Goal: Communication & Community: Ask a question

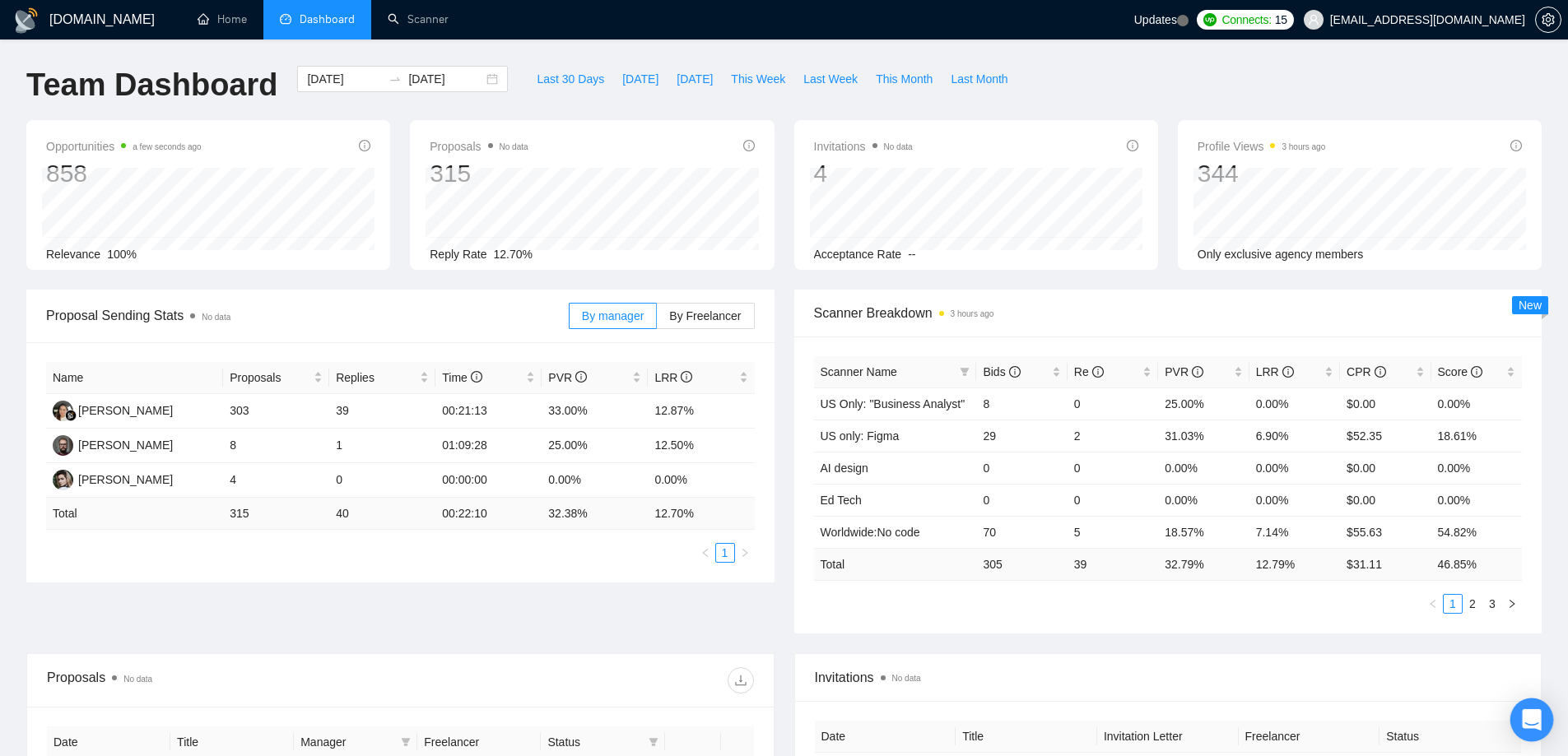
click at [1531, 718] on icon "Open Intercom Messenger" at bounding box center [1531, 720] width 19 height 21
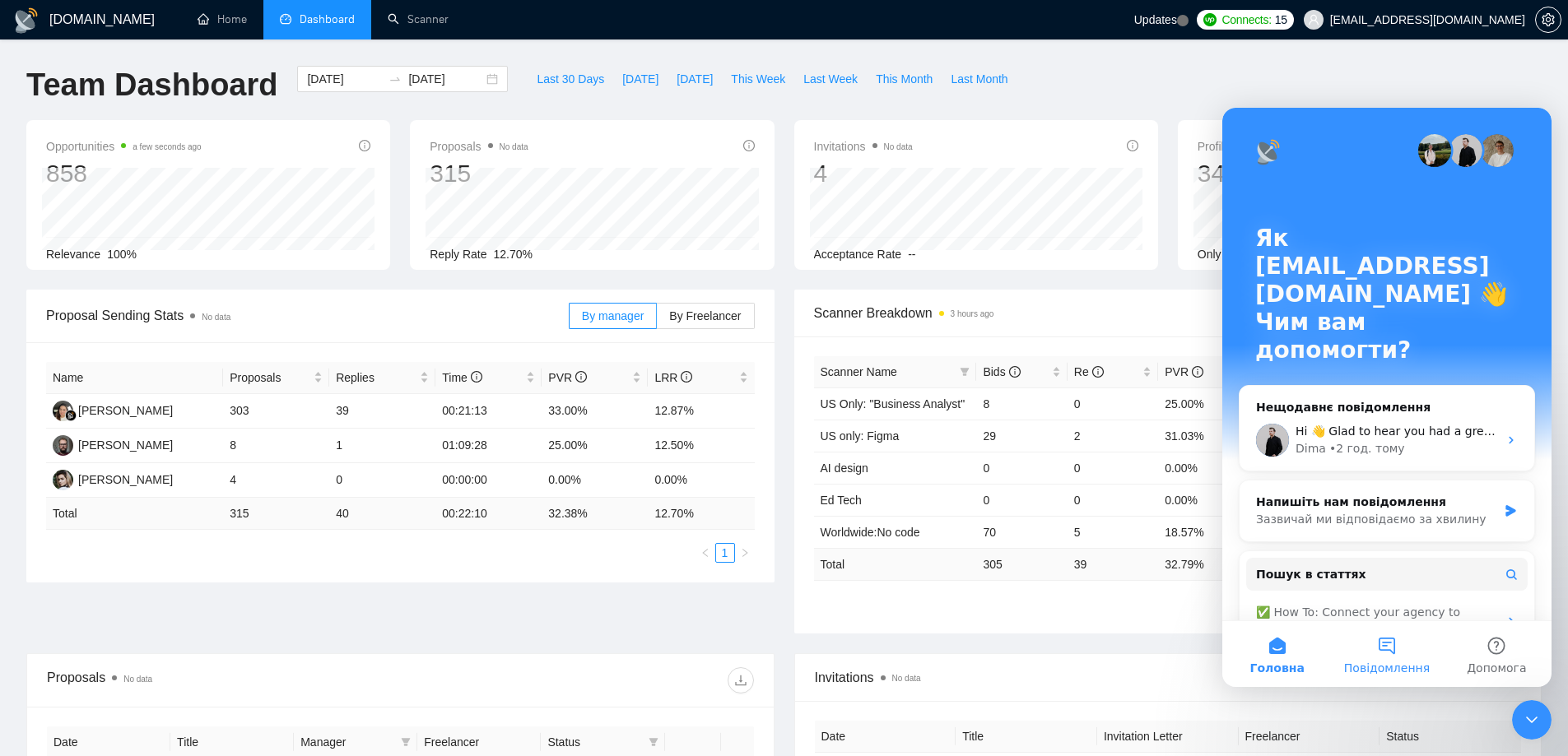
click at [1387, 639] on button "Повідомлення" at bounding box center [1386, 654] width 109 height 66
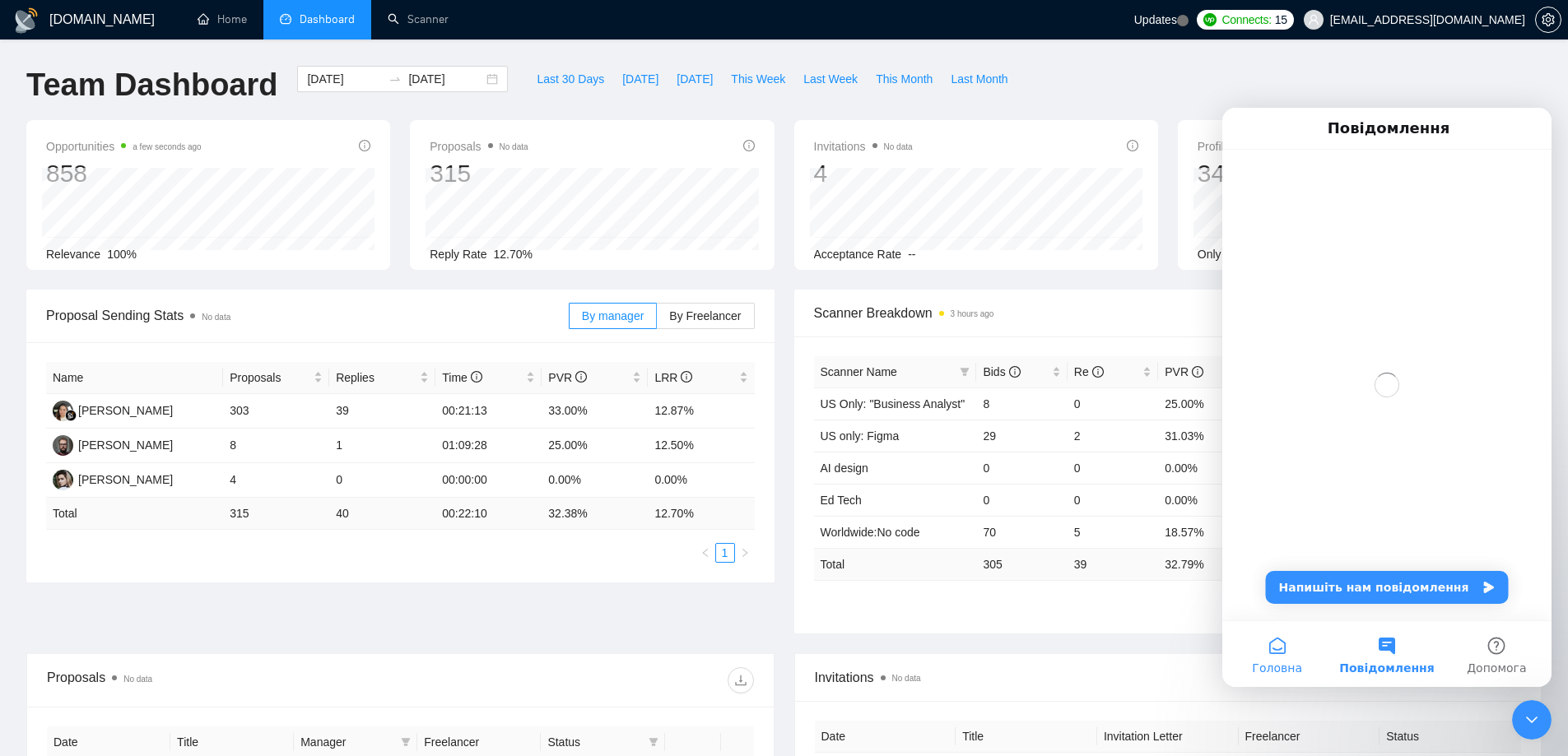
click at [1283, 644] on button "Головна" at bounding box center [1277, 654] width 109 height 66
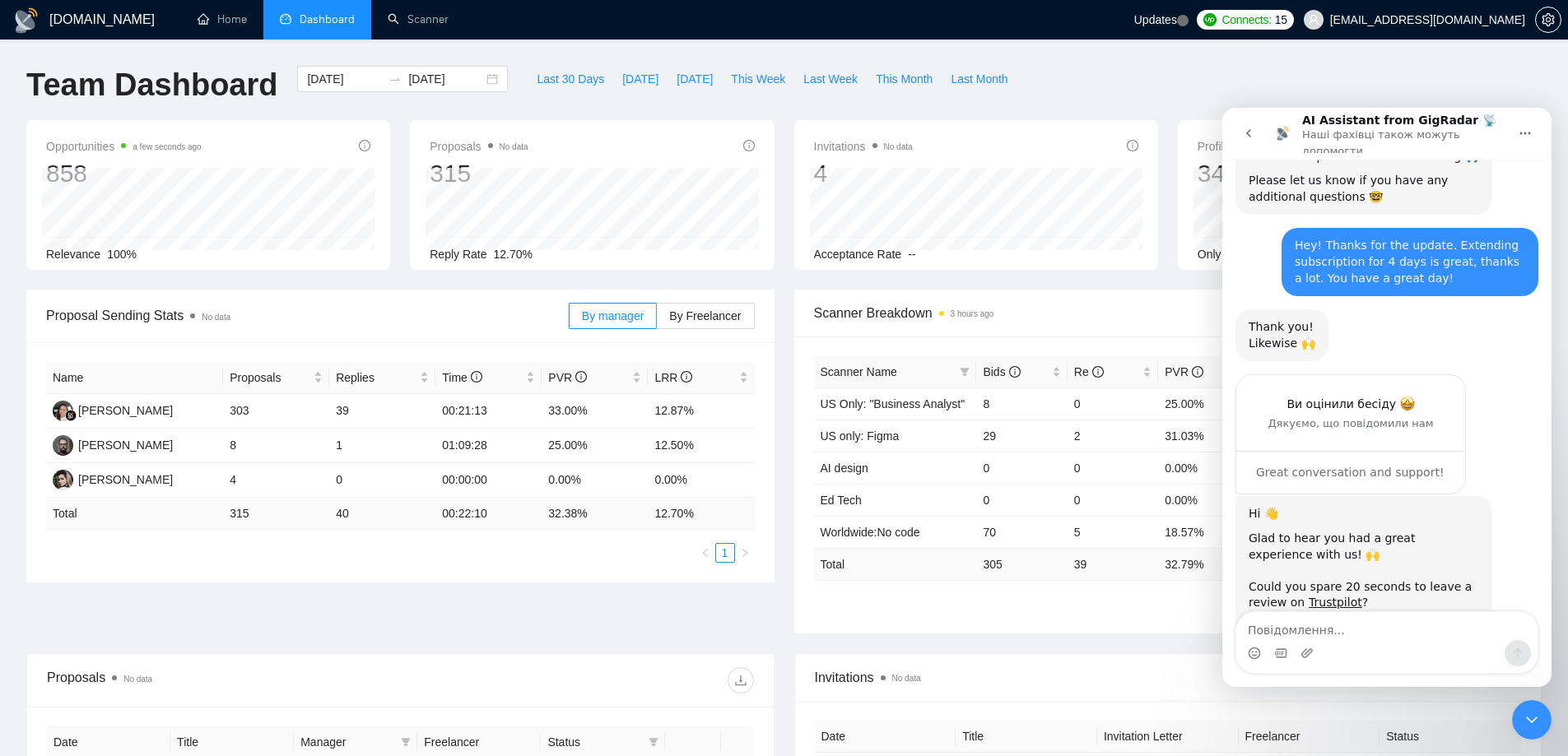
scroll to position [2419, 0]
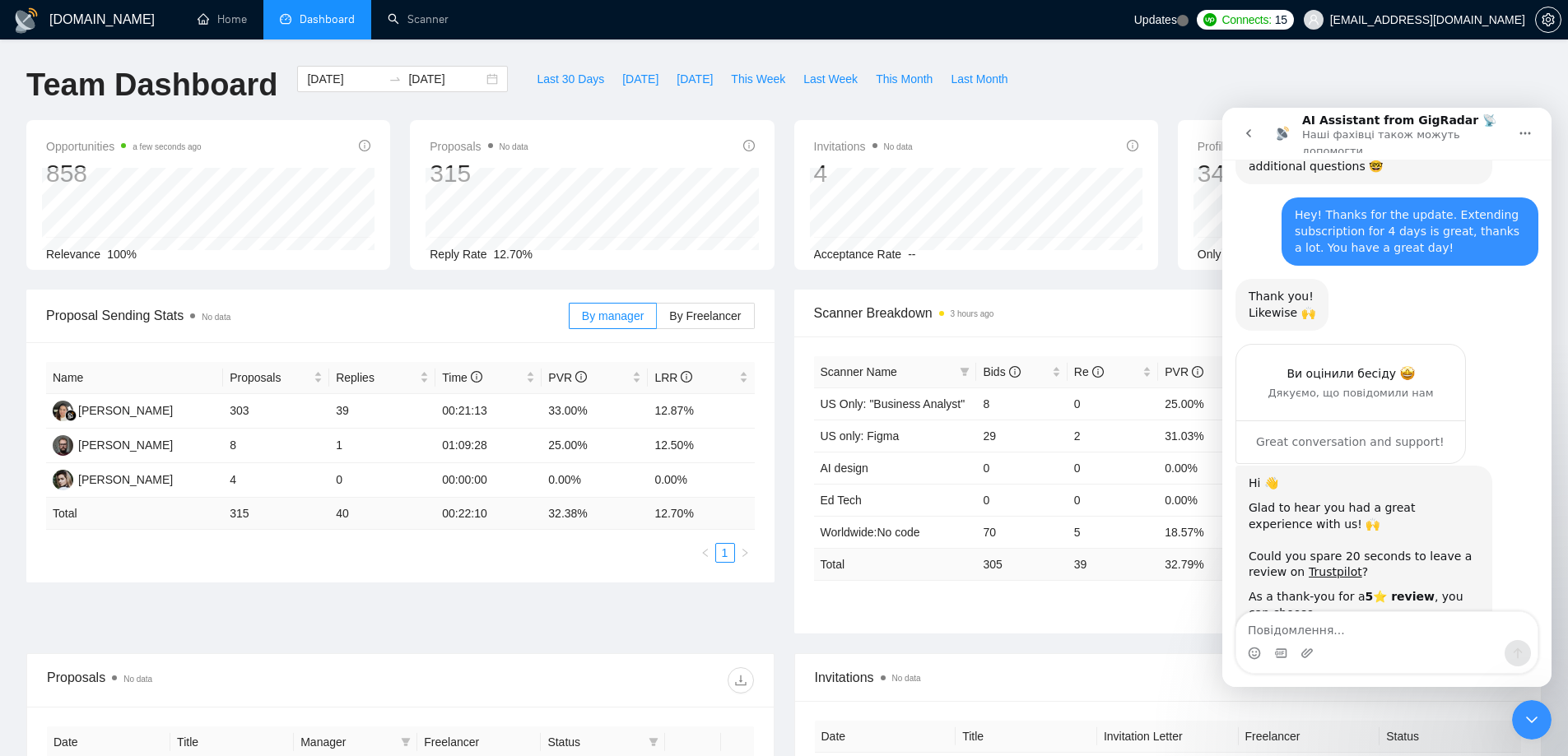
click at [1346, 634] on textarea "Повідомлення..." at bounding box center [1387, 626] width 301 height 28
type textarea "Connect me with support"
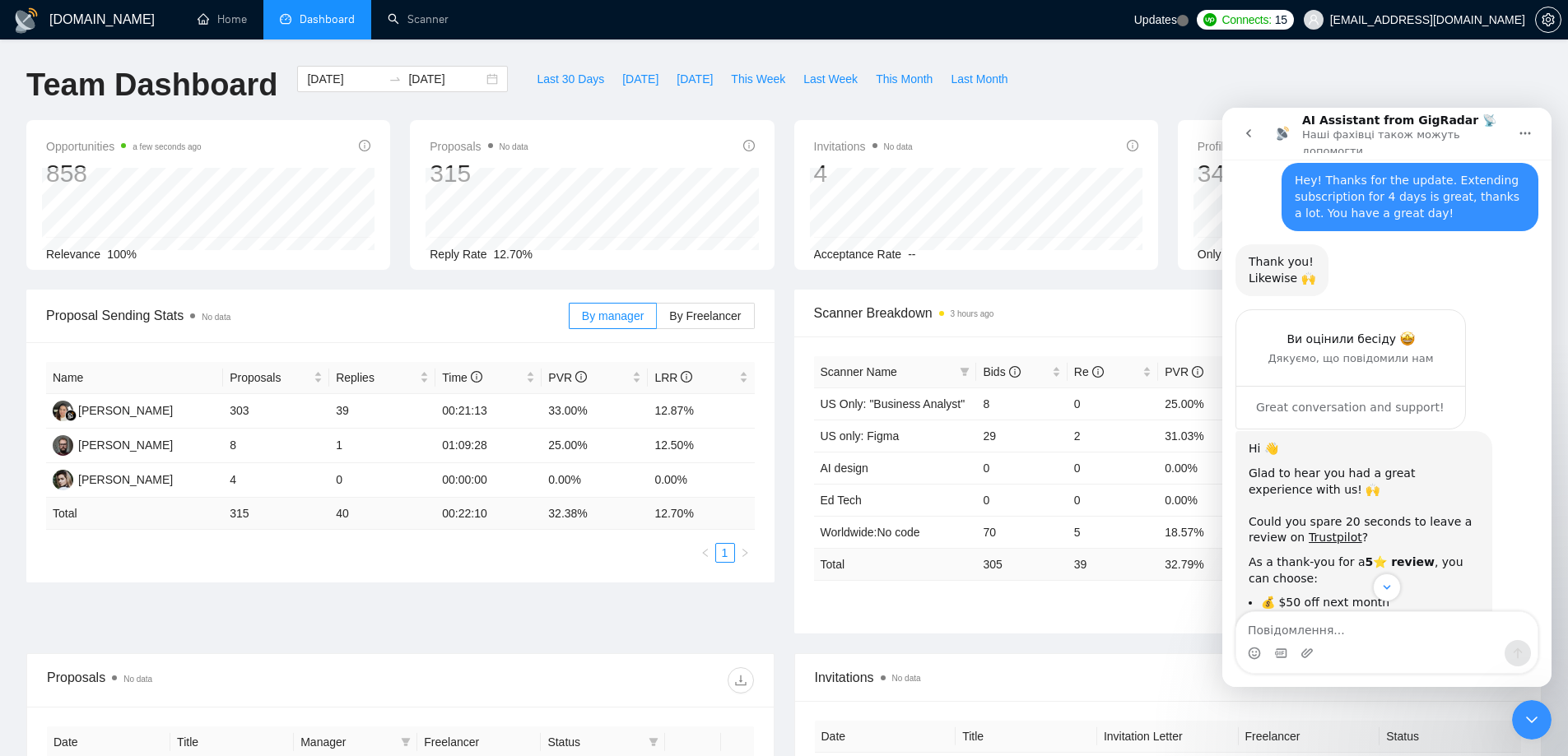
scroll to position [2468, 0]
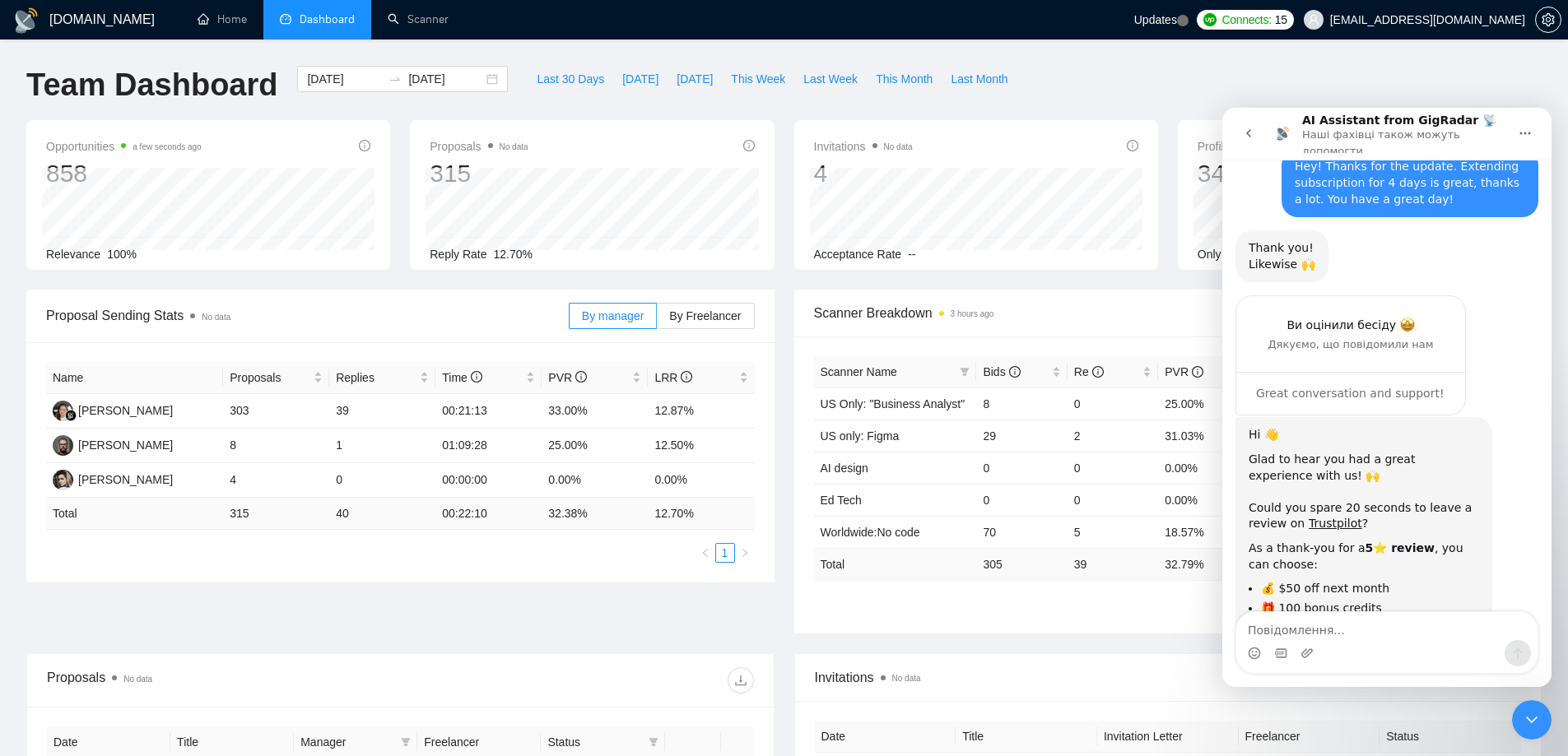
drag, startPoint x: 1414, startPoint y: 582, endPoint x: 1476, endPoint y: 567, distance: 63.8
click at [1476, 711] on div "Connect me with support [EMAIL_ADDRESS][DOMAIN_NAME] • Щойно" at bounding box center [1452, 730] width 172 height 36
click at [1523, 127] on icon "Головна" at bounding box center [1525, 133] width 13 height 13
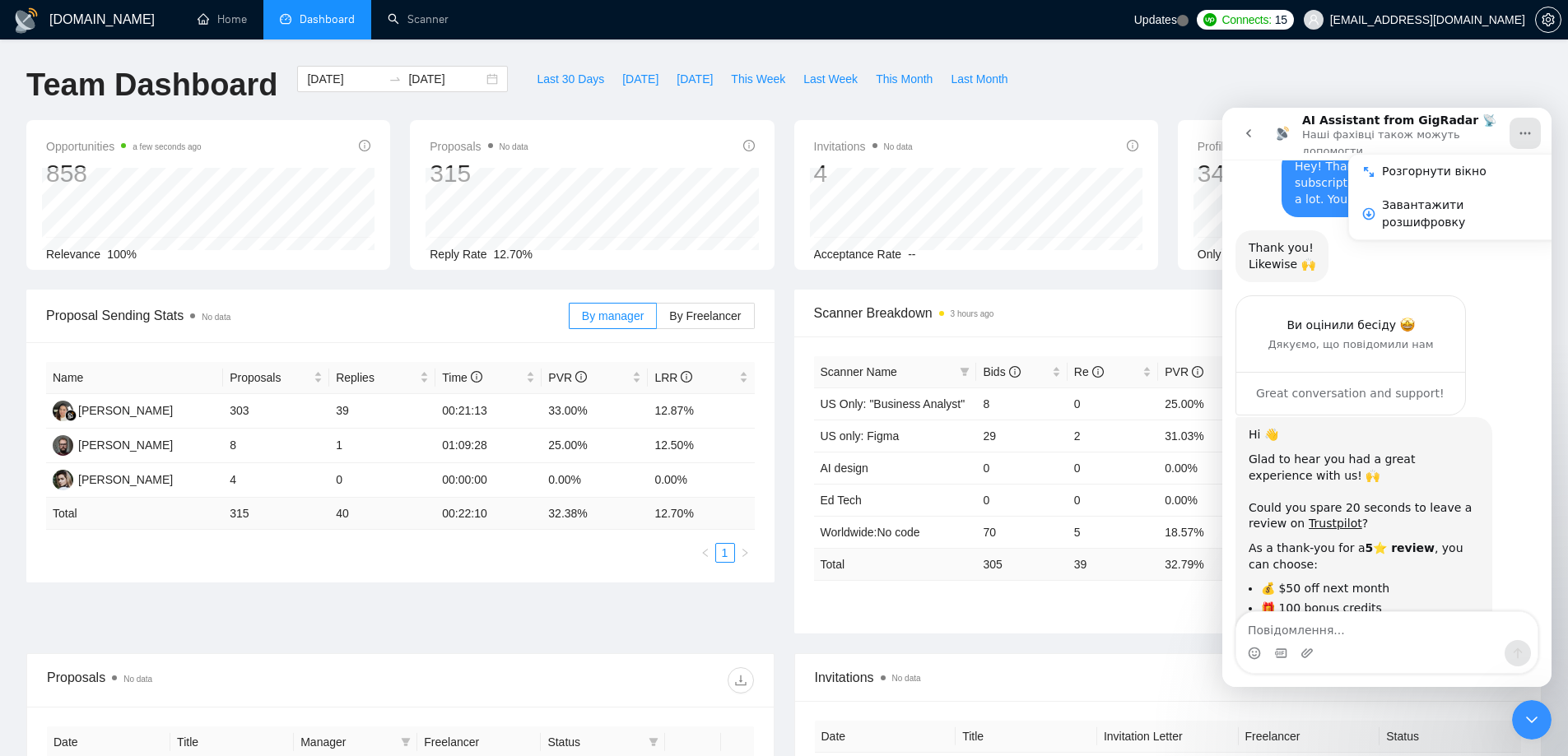
click at [1243, 118] on button "go back" at bounding box center [1249, 133] width 31 height 31
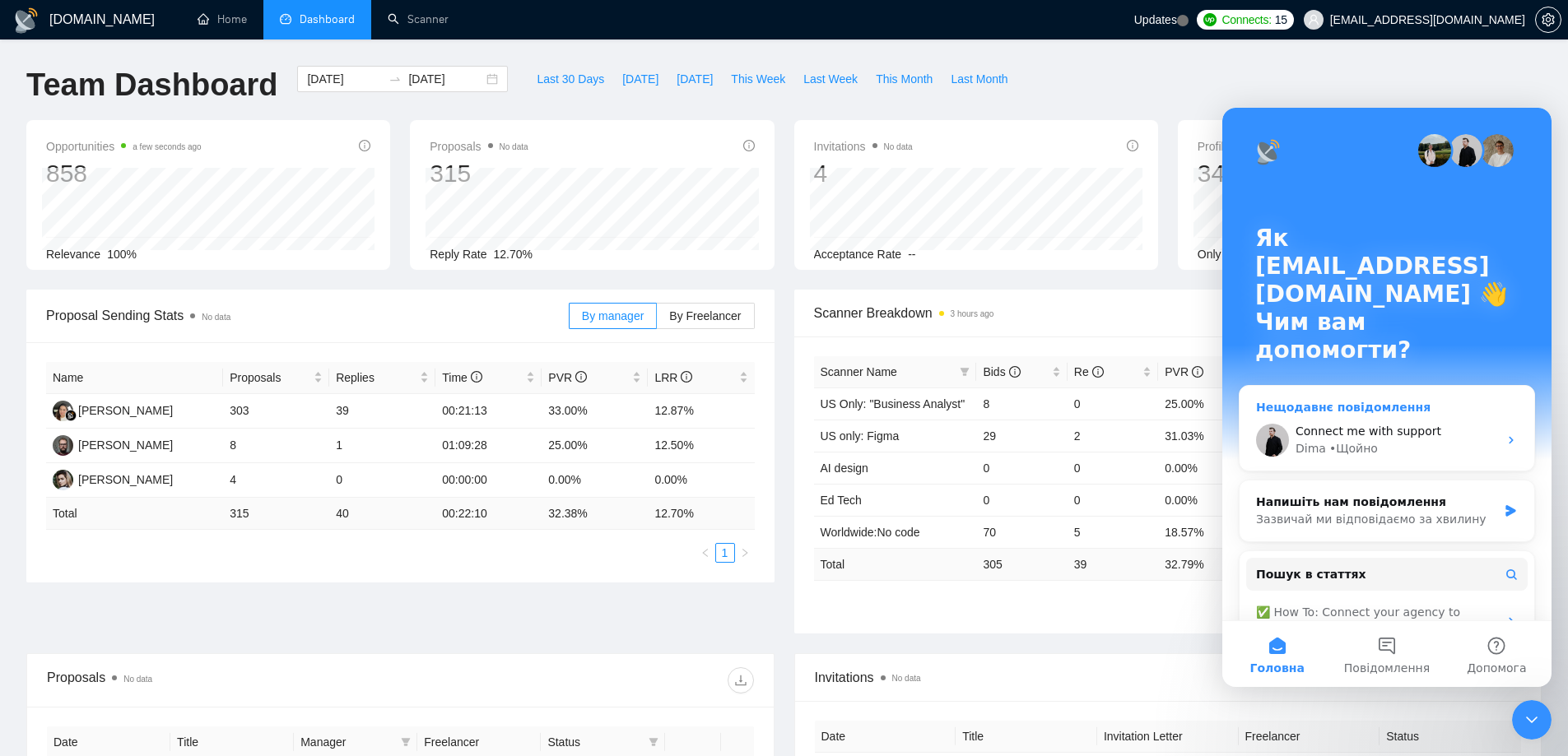
click at [1310, 440] on div "Dima" at bounding box center [1310, 449] width 31 height 17
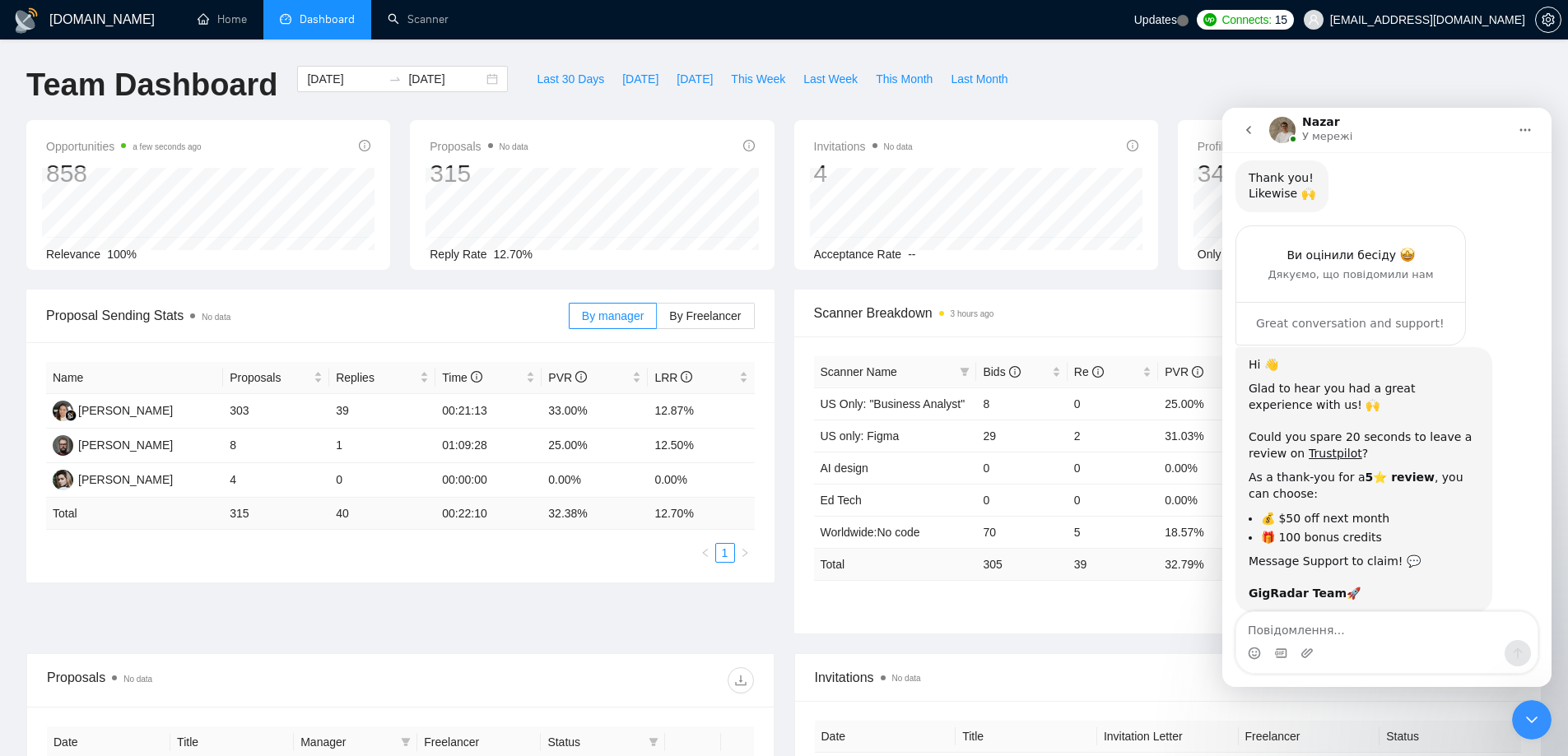
scroll to position [2518, 0]
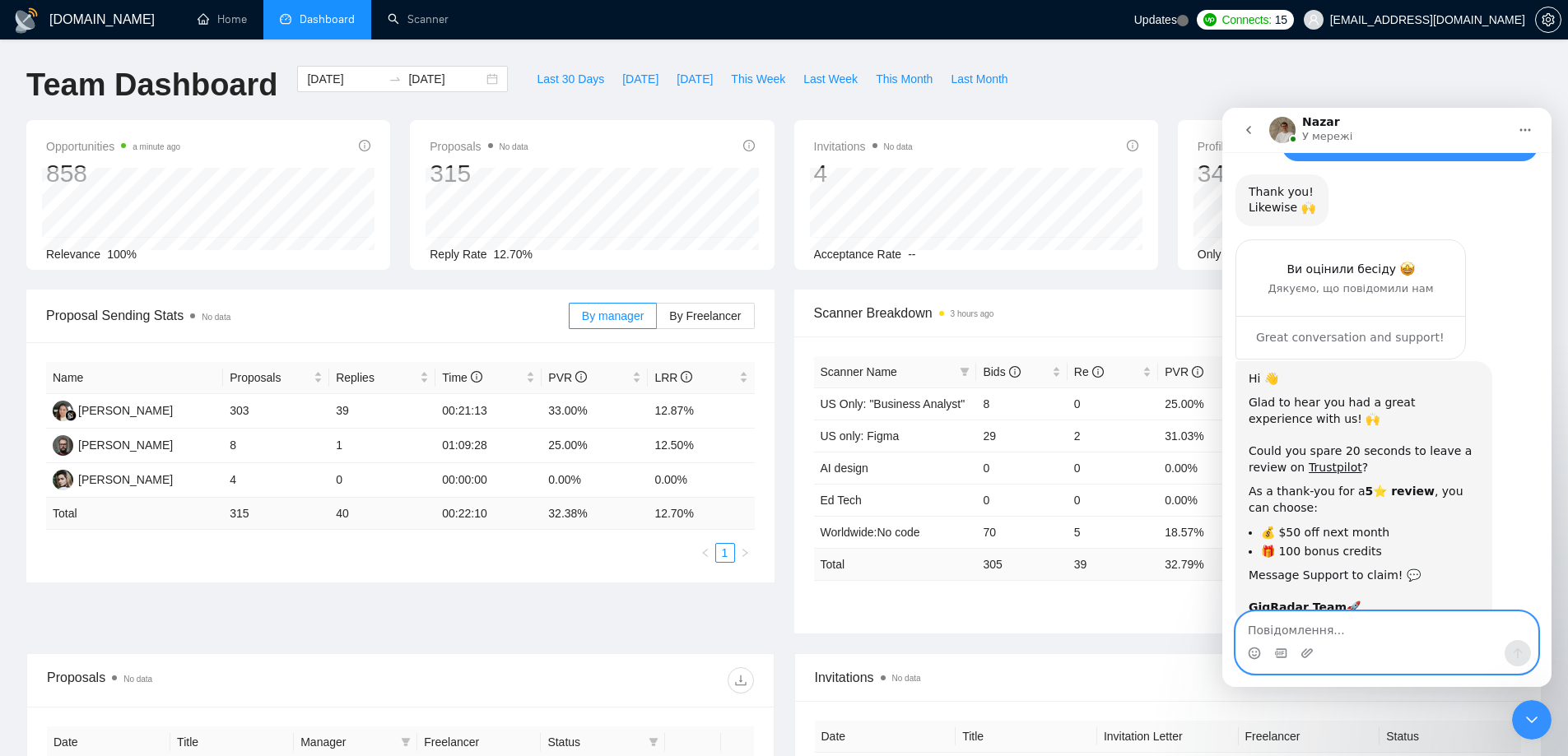
click at [1352, 627] on textarea "Повідомлення..." at bounding box center [1387, 626] width 301 height 28
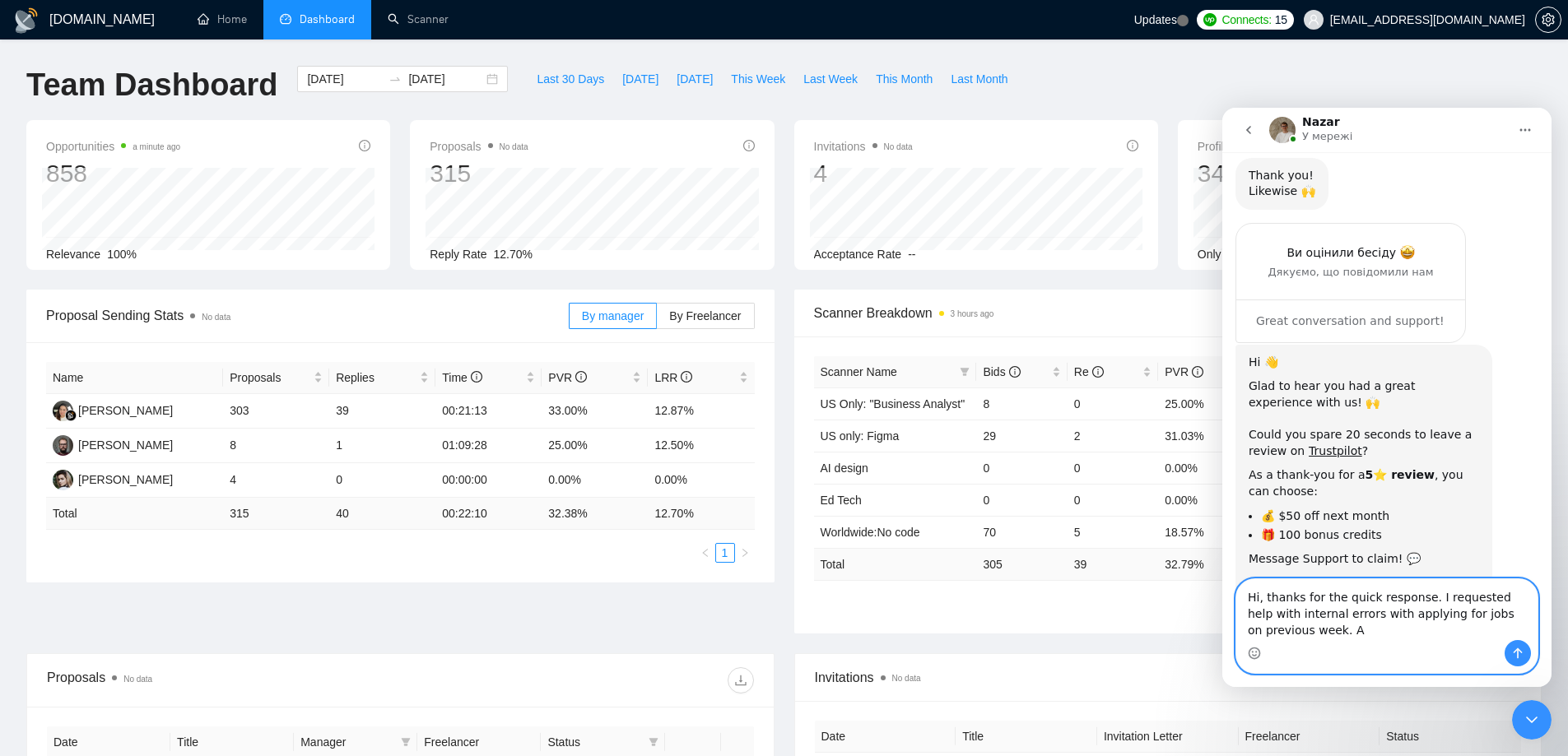
scroll to position [2551, 0]
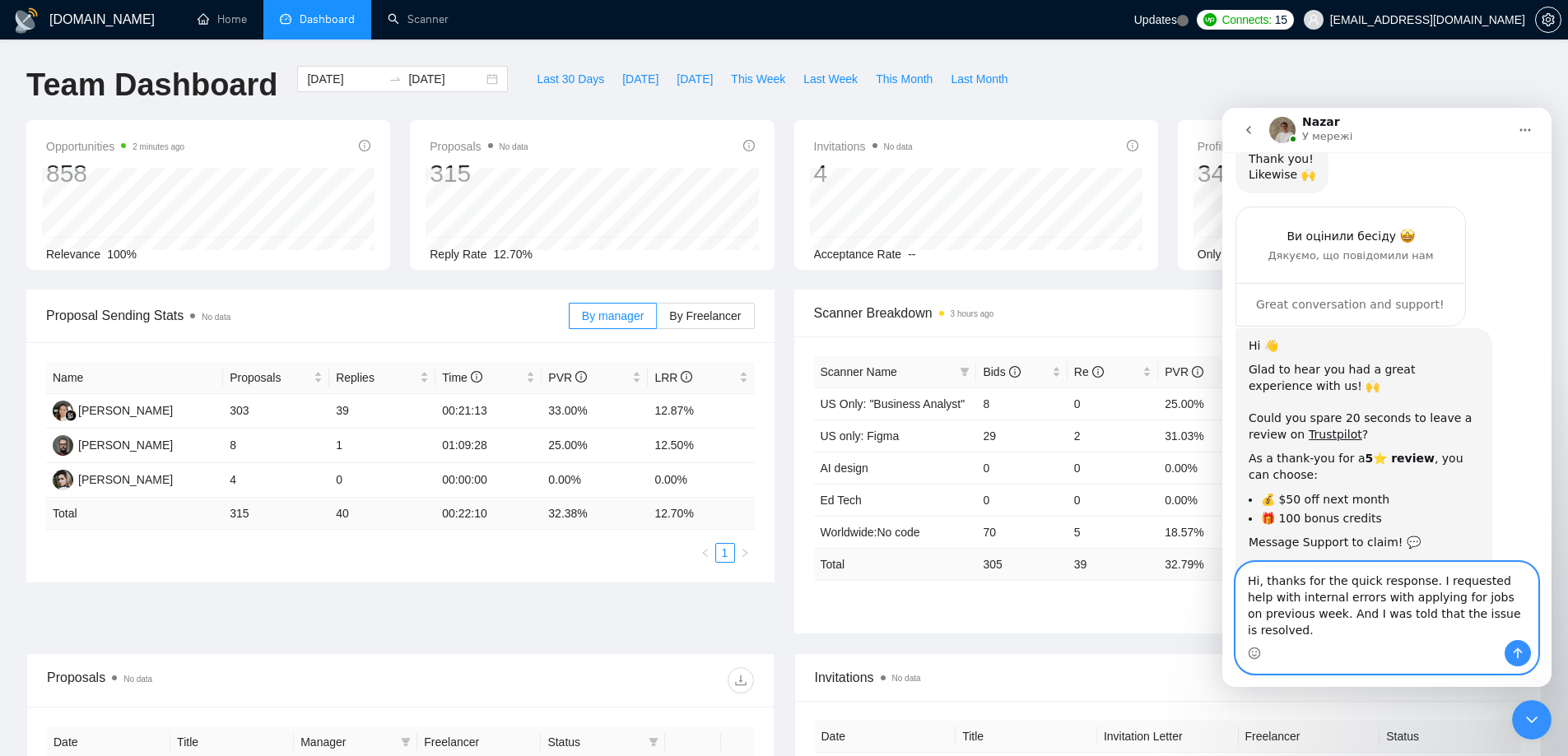
click at [1466, 635] on textarea "Hi, thanks for the quick response. I requested help with internal errors with a…" at bounding box center [1387, 601] width 301 height 78
click at [1460, 636] on textarea "Hi, thanks for the quick response. I requested help with internal errors with a…" at bounding box center [1387, 601] width 301 height 78
click at [1467, 630] on textarea "Hi, thanks for the quick response. I requested help with internal errors with a…" at bounding box center [1387, 601] width 301 height 78
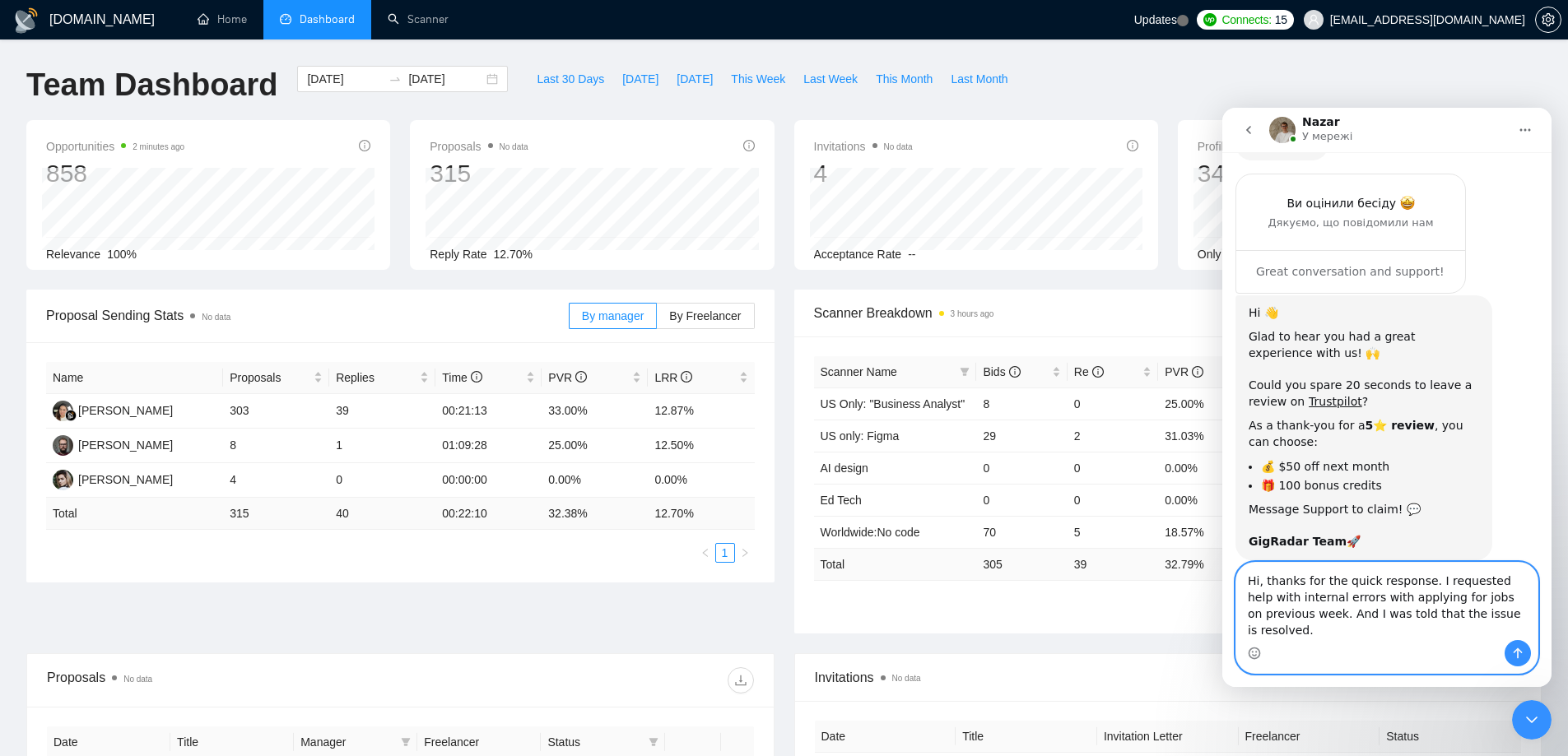
scroll to position [0, 0]
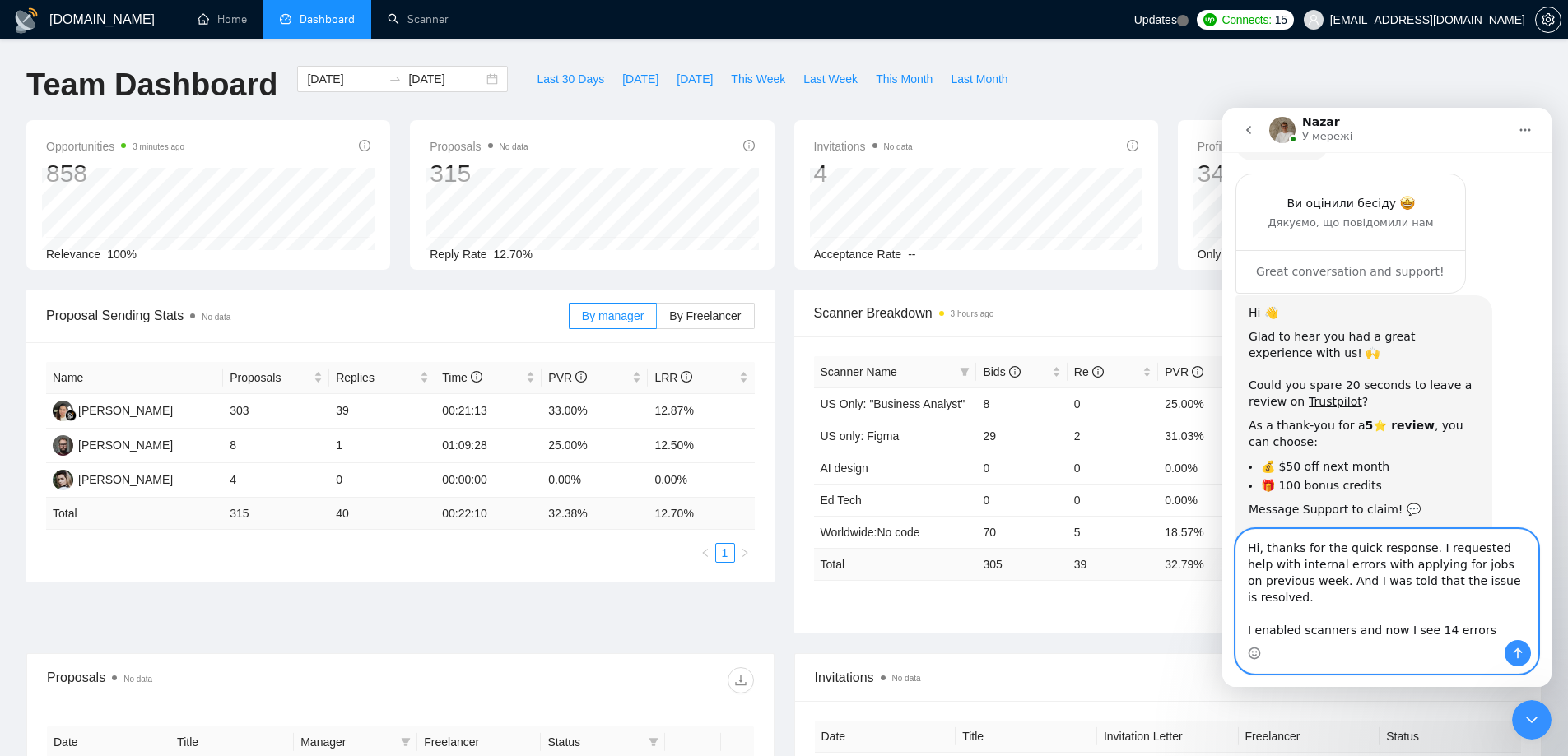
click at [1480, 631] on textarea "Hi, thanks for the quick response. I requested help with internal errors with a…" at bounding box center [1387, 584] width 301 height 110
paste textarea "Failed to bid for a job."
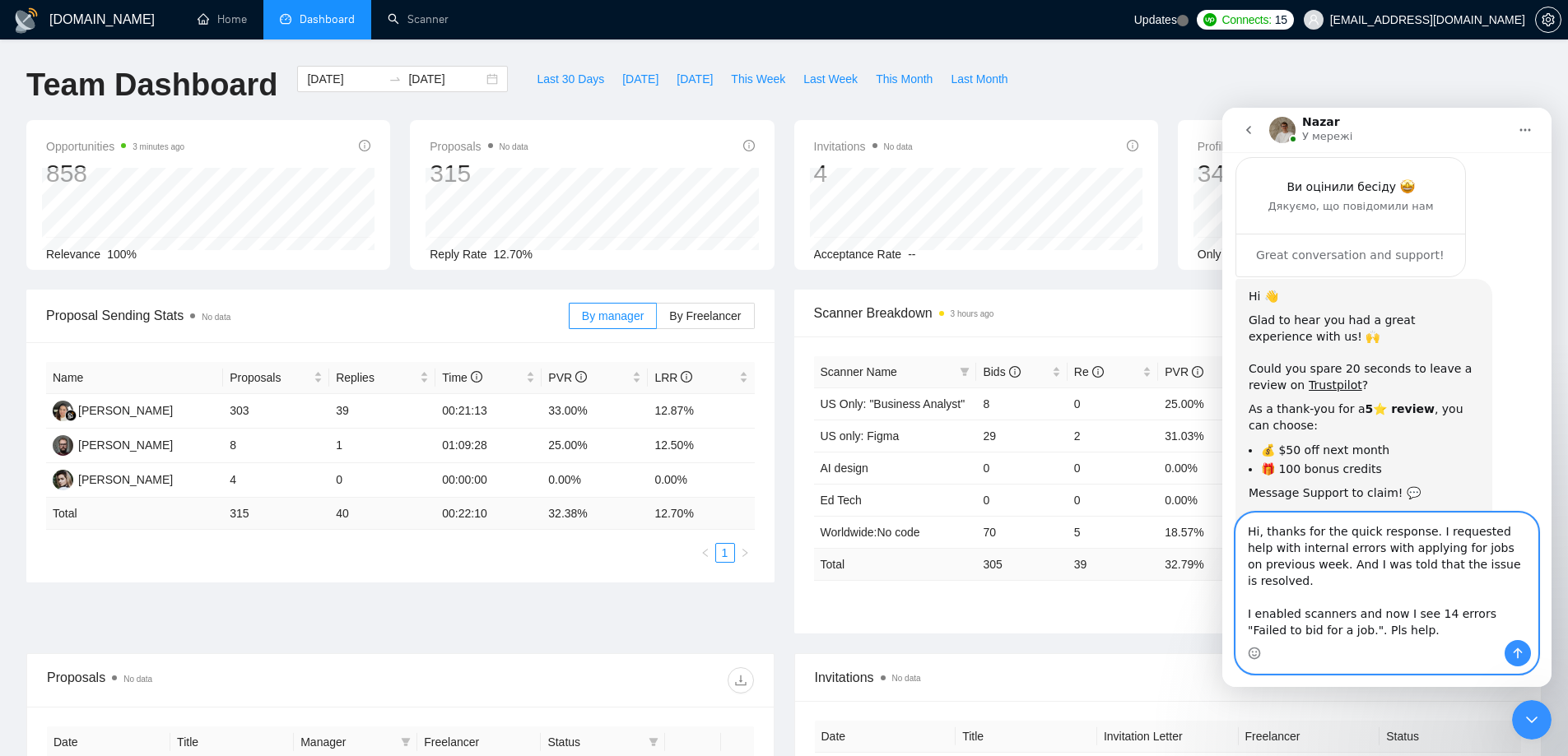
scroll to position [17, 0]
click at [1248, 611] on textarea "Hi, thanks for the quick response. I requested help with internal errors with a…" at bounding box center [1387, 576] width 301 height 126
click at [1299, 613] on textarea "Hi, thanks for the quick response. I requested help with internal errors with a…" at bounding box center [1387, 576] width 301 height 126
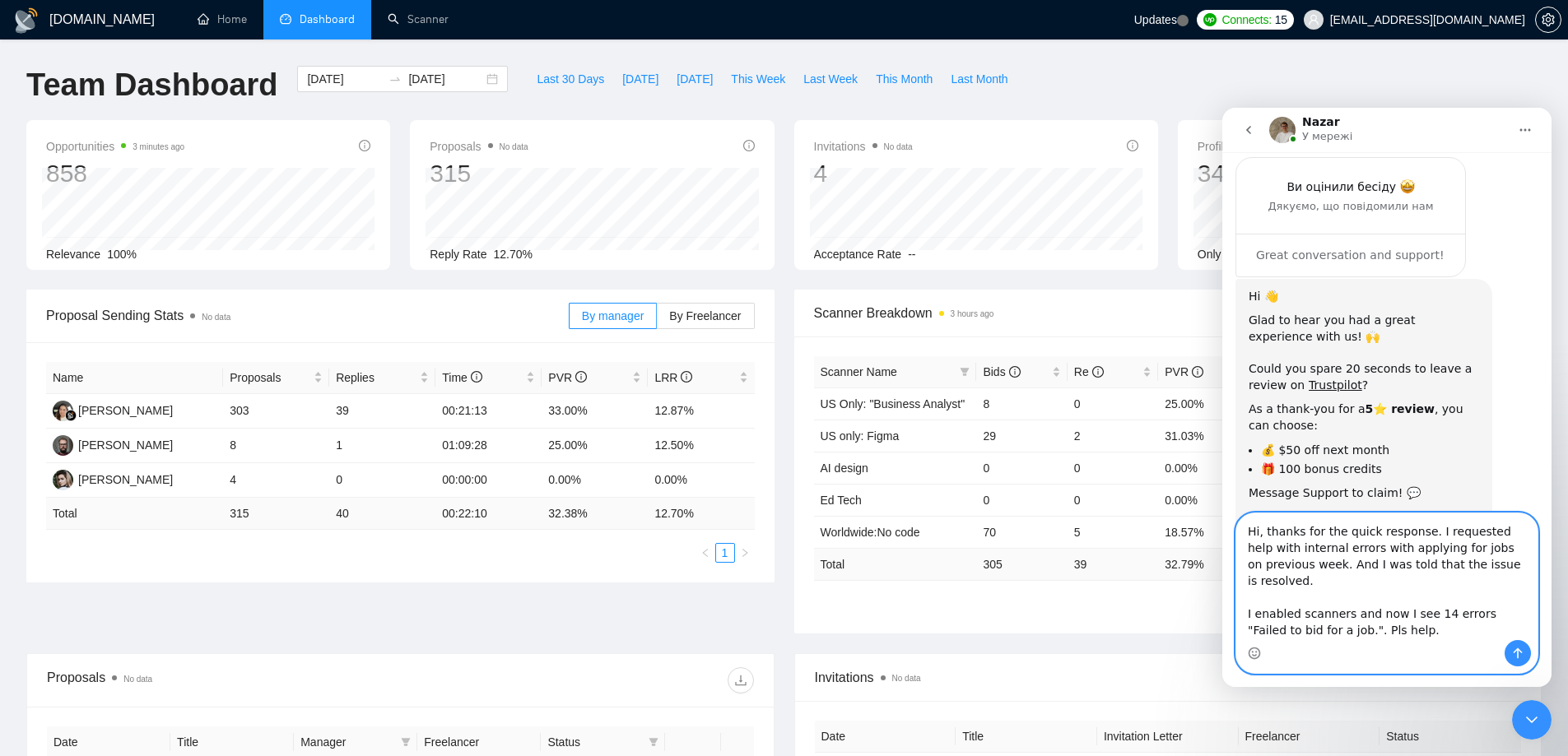
click at [1399, 636] on textarea "Hi, thanks for the quick response. I requested help with internal errors with a…" at bounding box center [1387, 576] width 301 height 126
type textarea "Hi, thanks for the quick response. I requested help with internal errors with a…"
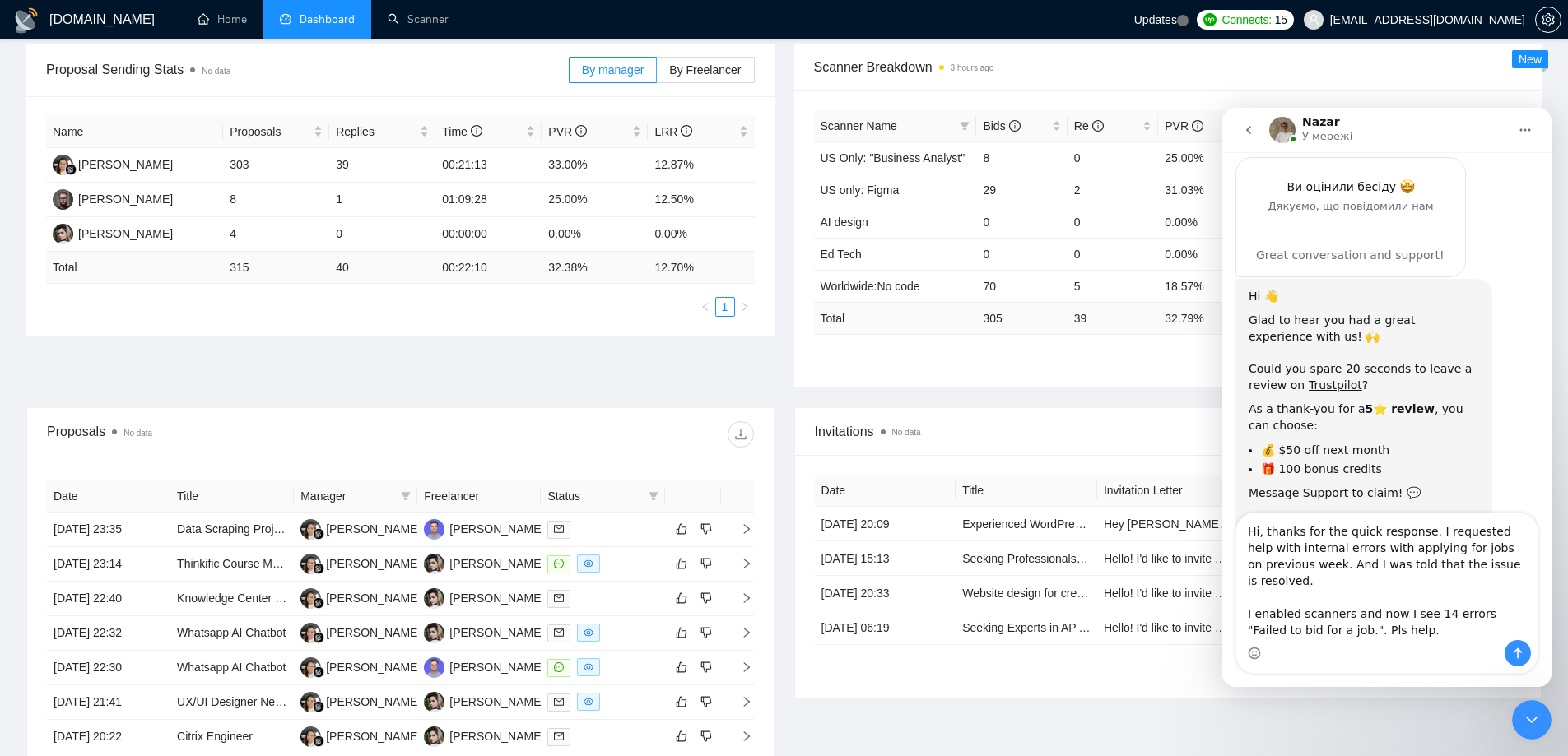
scroll to position [247, 0]
drag, startPoint x: 1512, startPoint y: 656, endPoint x: 1421, endPoint y: 620, distance: 97.9
click at [1512, 656] on icon "Надіслати повідомлення…" at bounding box center [1518, 654] width 13 height 13
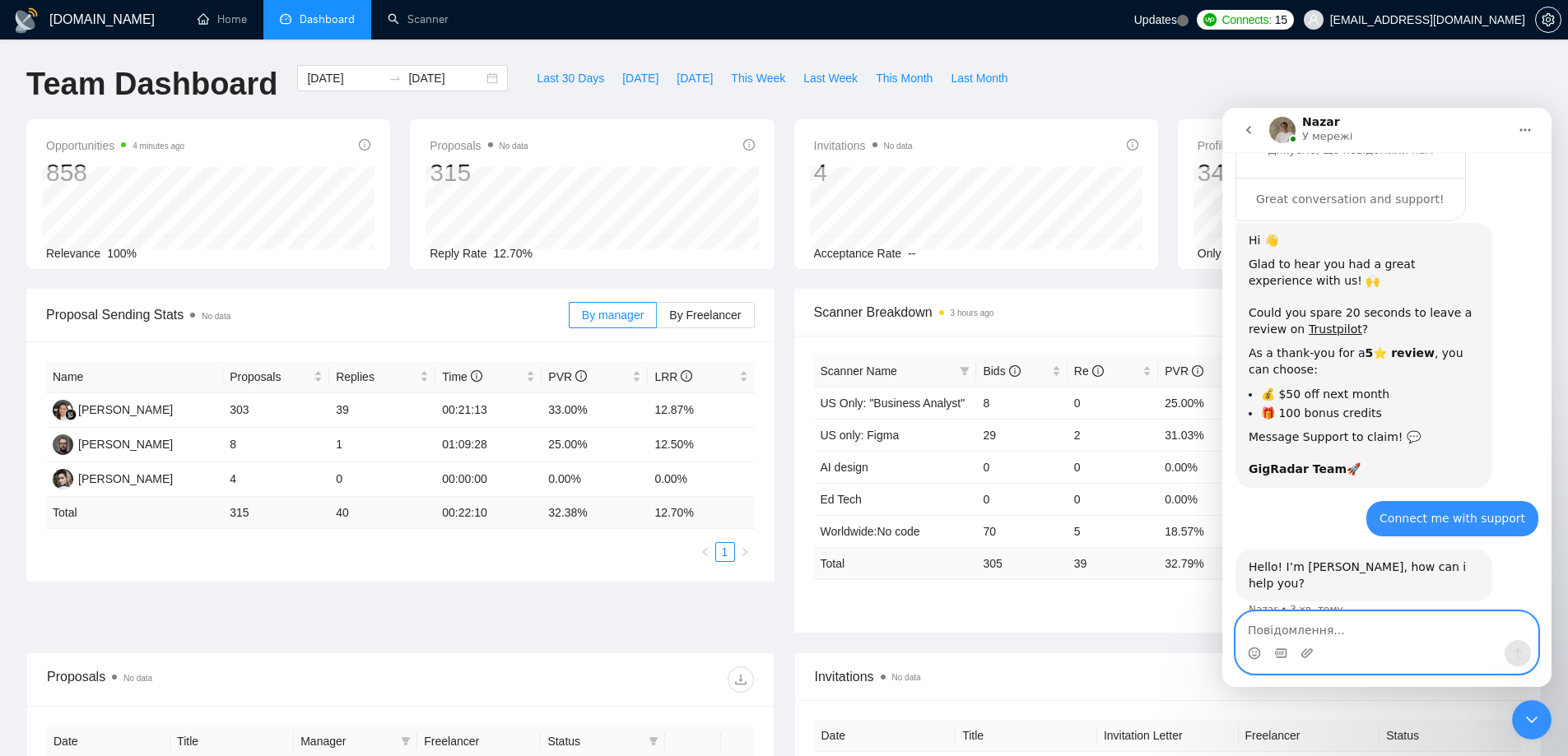
scroll to position [0, 0]
click at [1337, 636] on textarea "Повідомлення..." at bounding box center [1387, 626] width 301 height 28
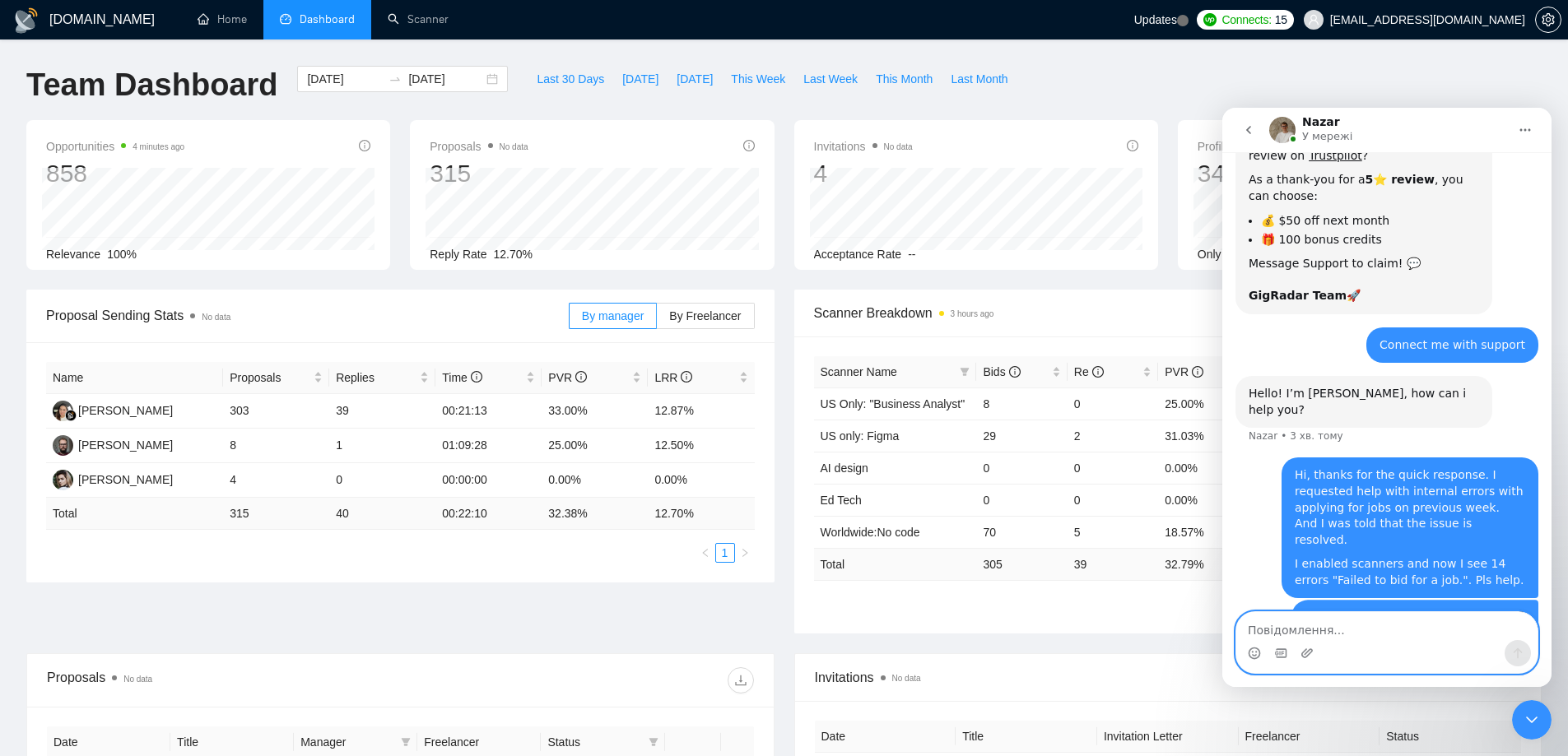
scroll to position [2830, 0]
click at [1317, 609] on img "user каже…" at bounding box center [1414, 685] width 221 height 153
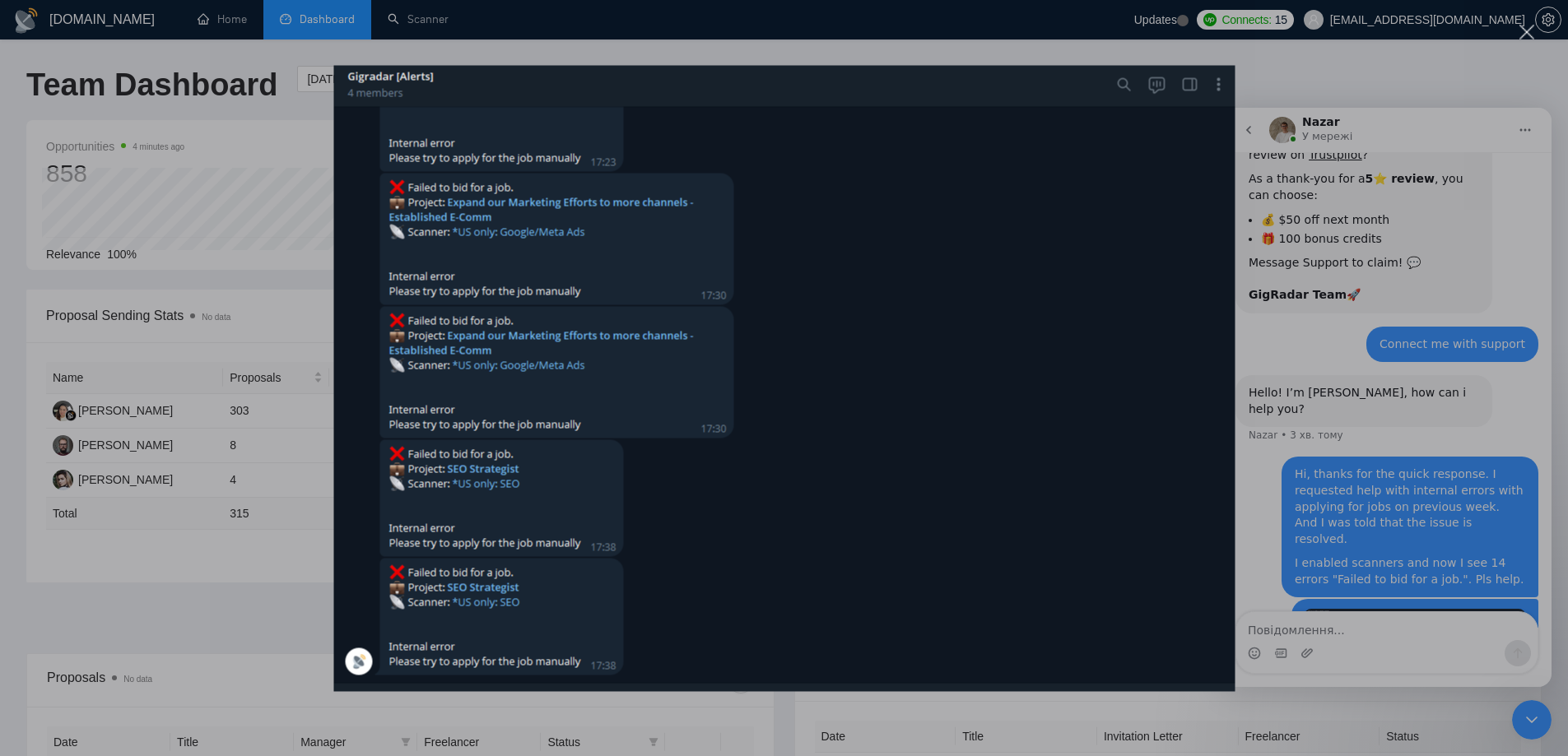
click at [1358, 220] on div "Месенджер Intercom" at bounding box center [784, 378] width 1568 height 756
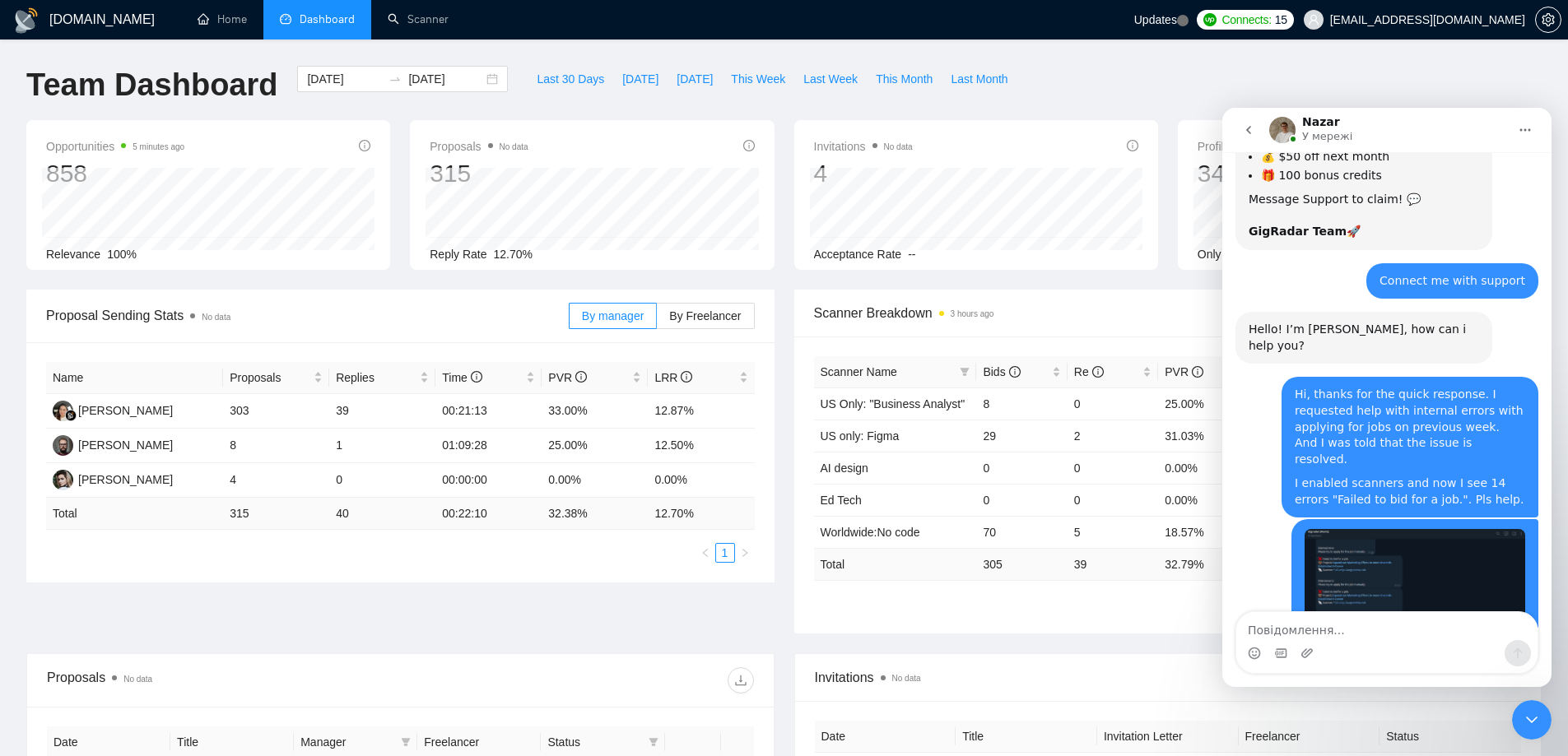
scroll to position [2895, 0]
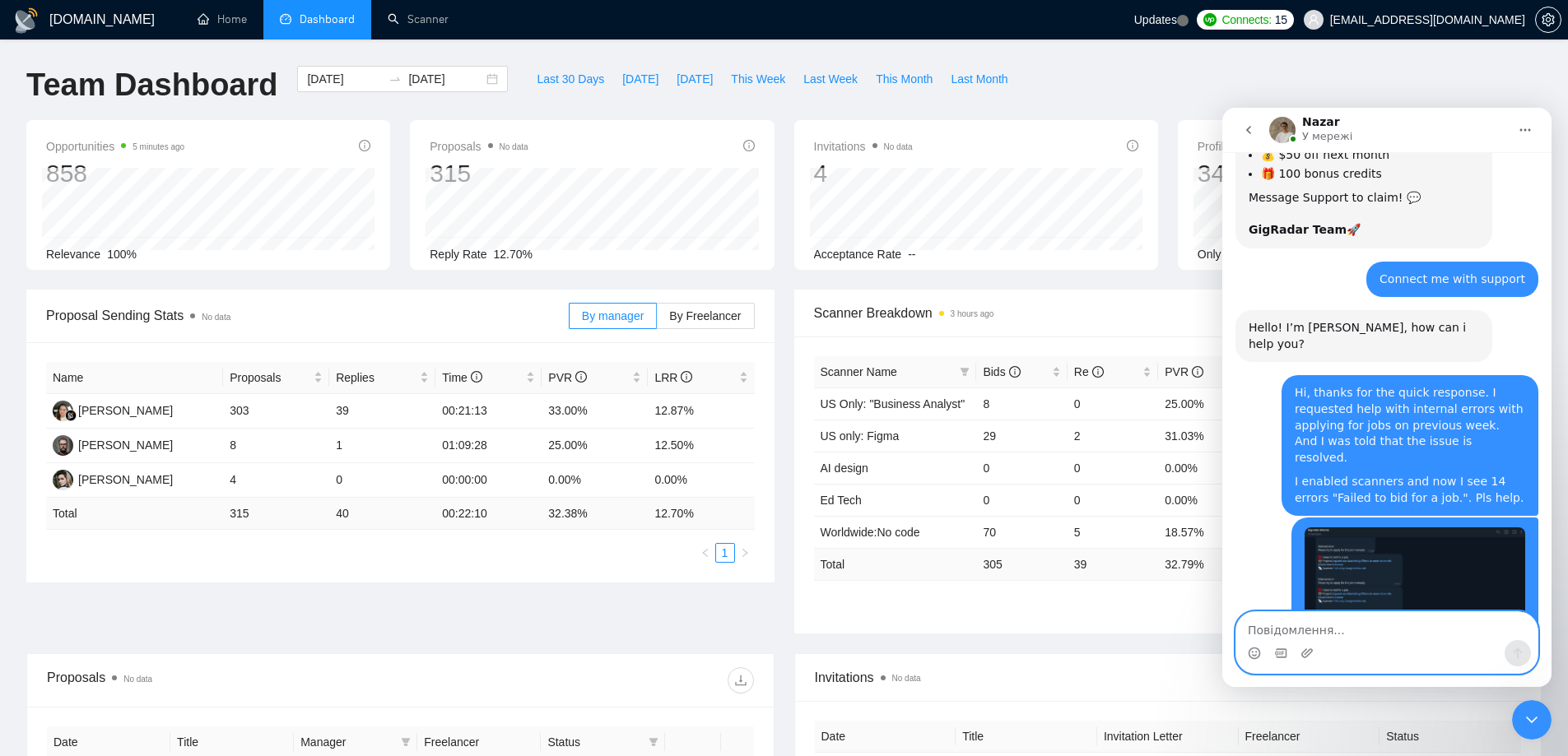
click at [1324, 622] on textarea "Повідомлення..." at bounding box center [1387, 626] width 301 height 28
click at [1256, 653] on icon "Вибір емодзі" at bounding box center [1254, 652] width 6 height 2
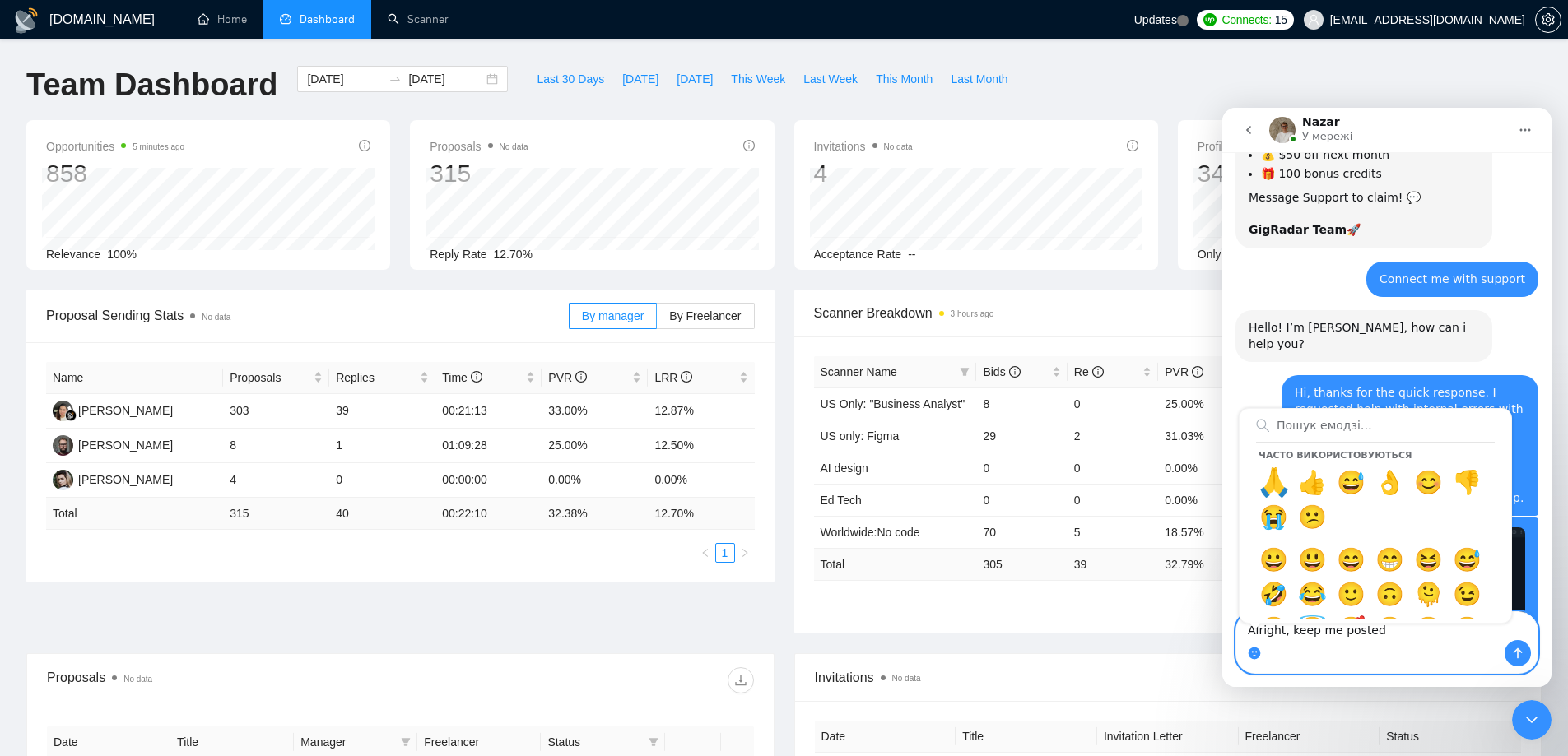
type textarea "Alright, keep me posted🙏"
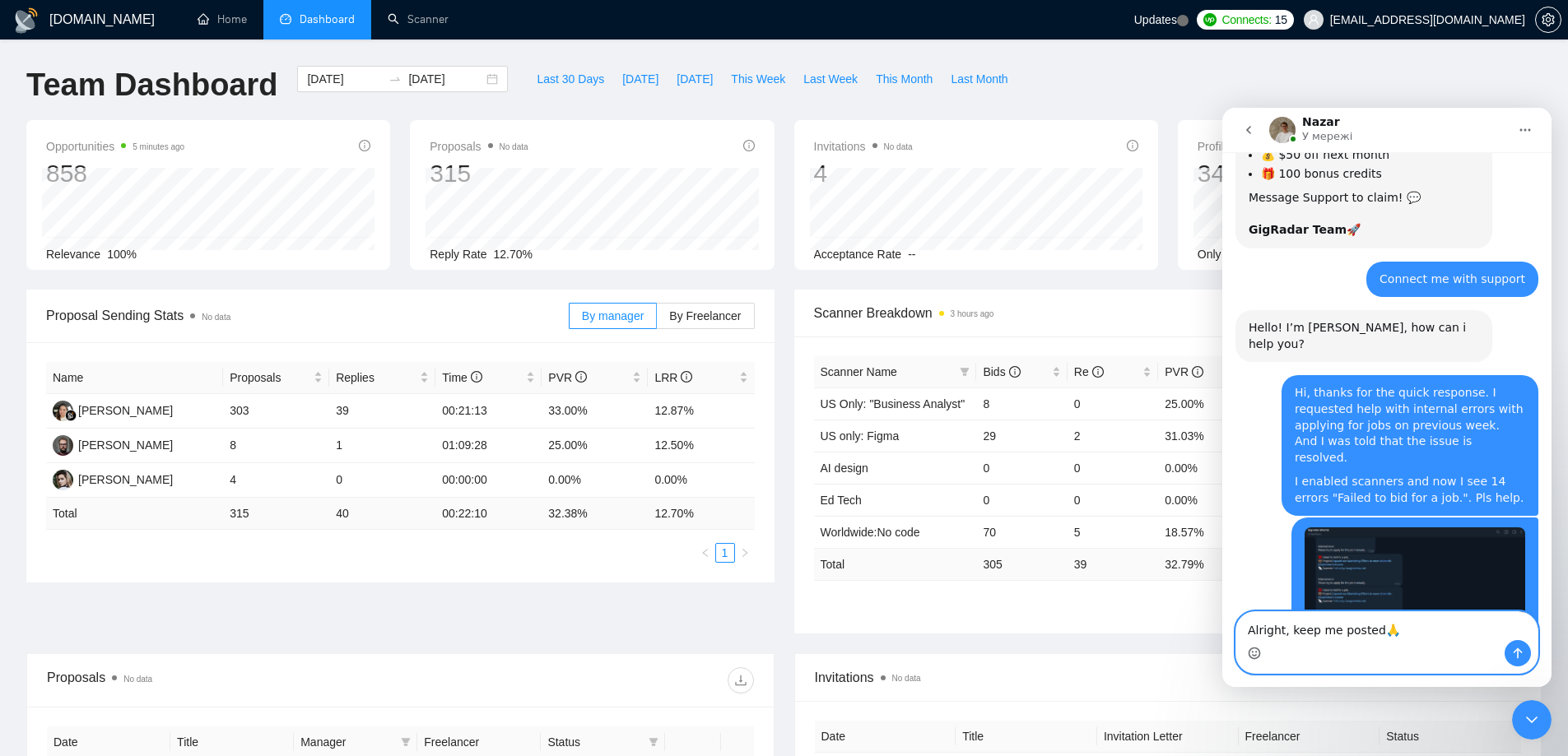
click at [1327, 637] on textarea "Alright, keep me posted🙏" at bounding box center [1387, 626] width 301 height 28
click at [1414, 631] on textarea "Alright, keep me posted🙏" at bounding box center [1387, 626] width 301 height 28
click at [1440, 644] on div "Месенджер Intercom" at bounding box center [1387, 654] width 301 height 26
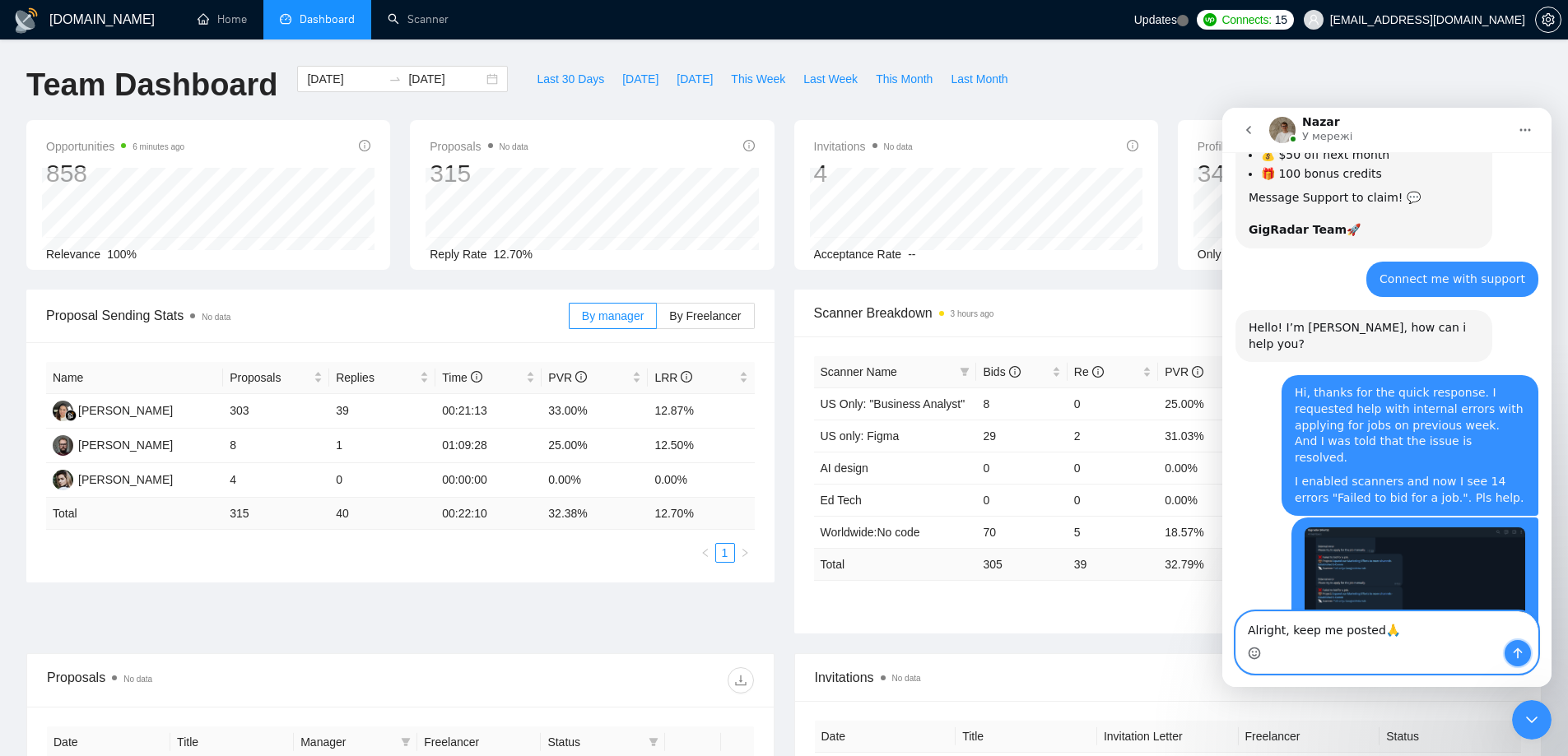
click at [1516, 649] on icon "Надіслати повідомлення…" at bounding box center [1518, 654] width 13 height 13
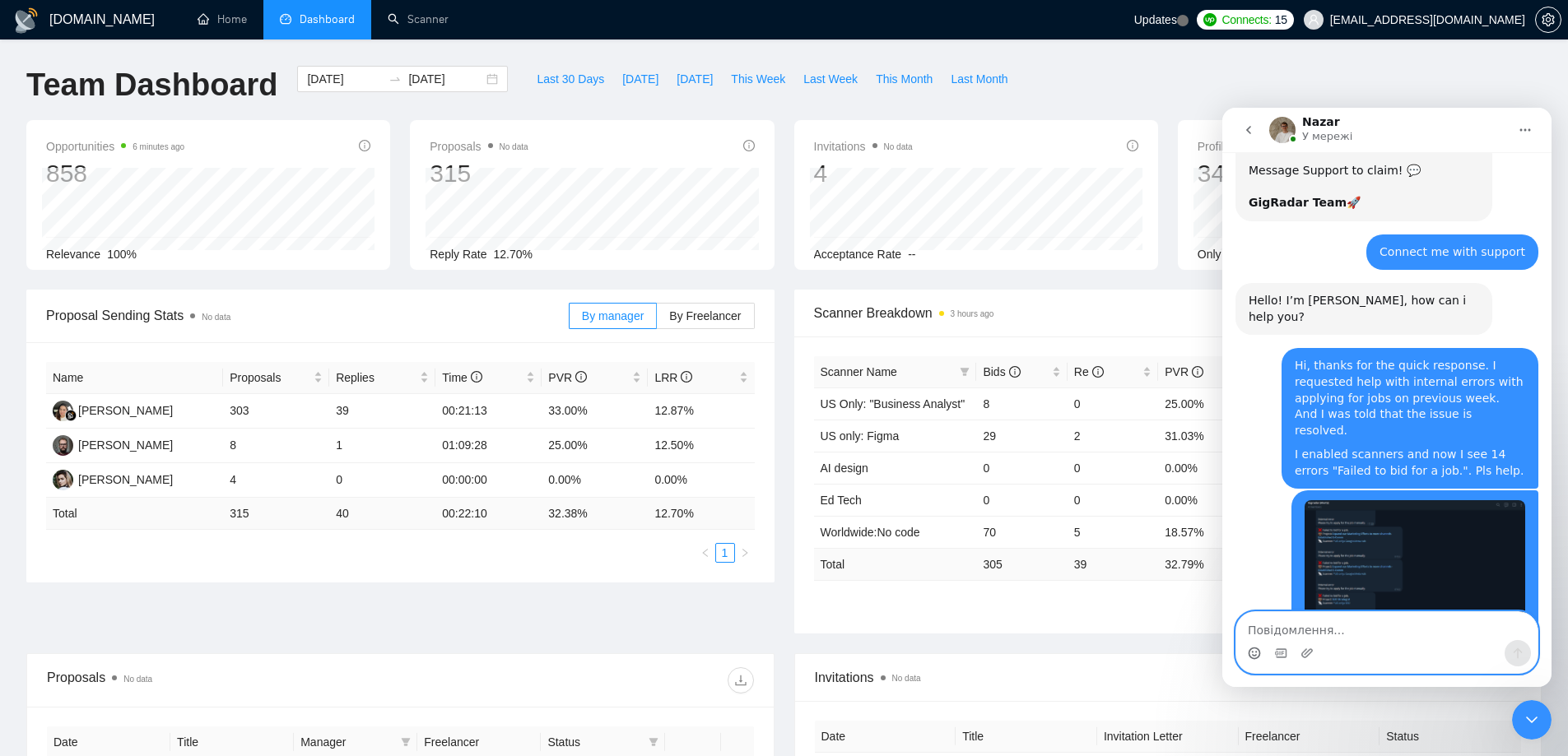
scroll to position [2945, 0]
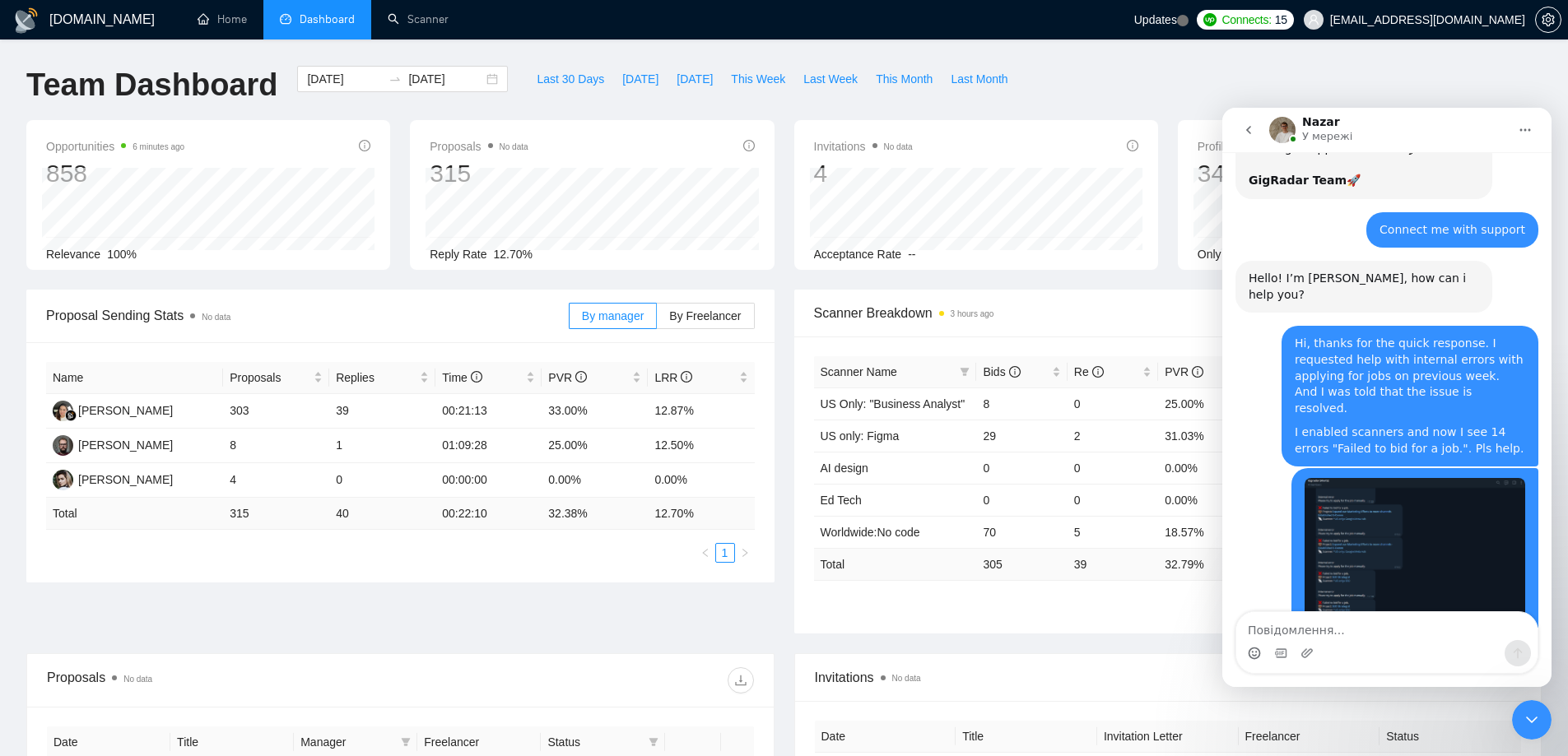
click at [1381, 478] on img "danil.lysenko2002@gmail.com каже…" at bounding box center [1414, 554] width 221 height 153
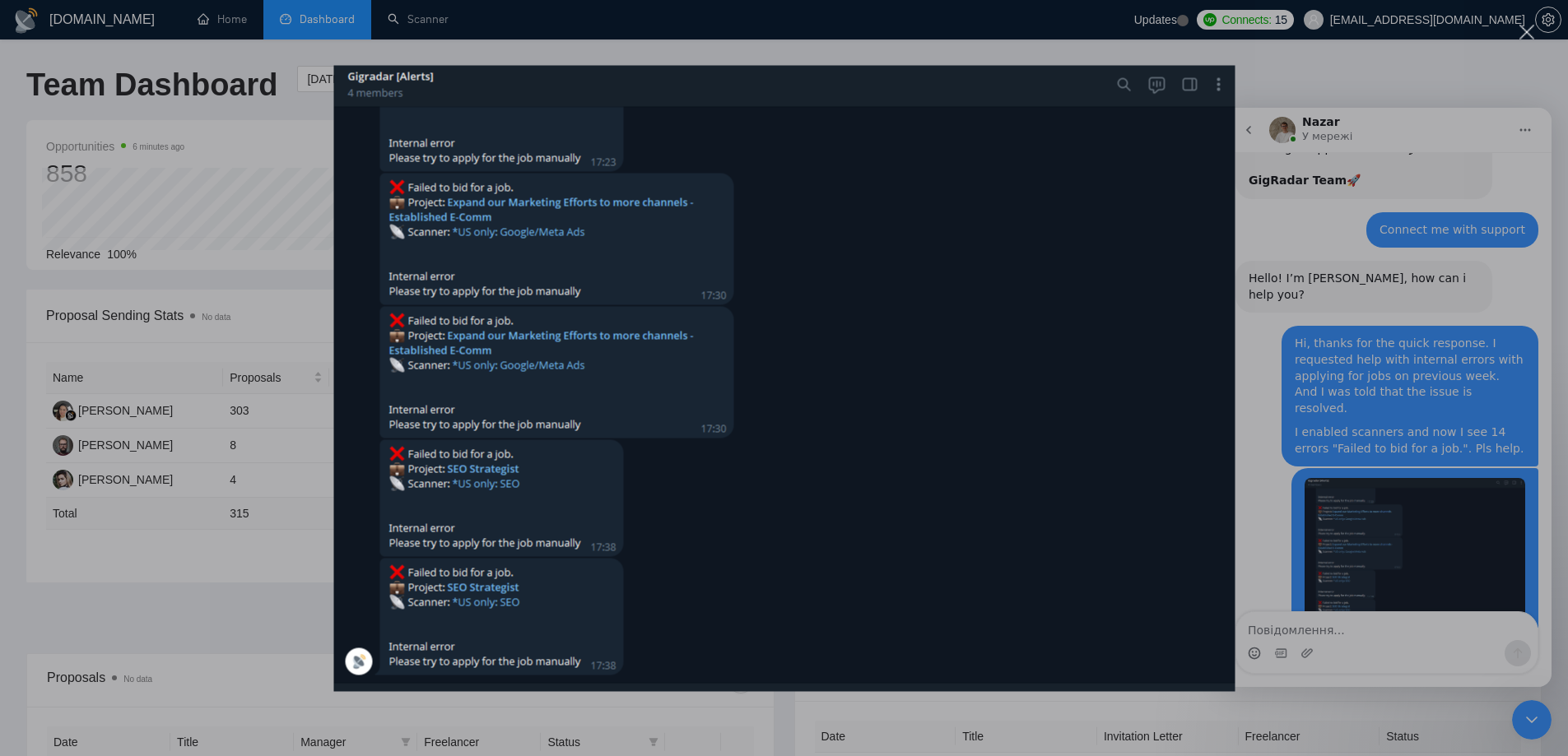
click at [1331, 535] on div "Месенджер Intercom" at bounding box center [784, 378] width 1568 height 756
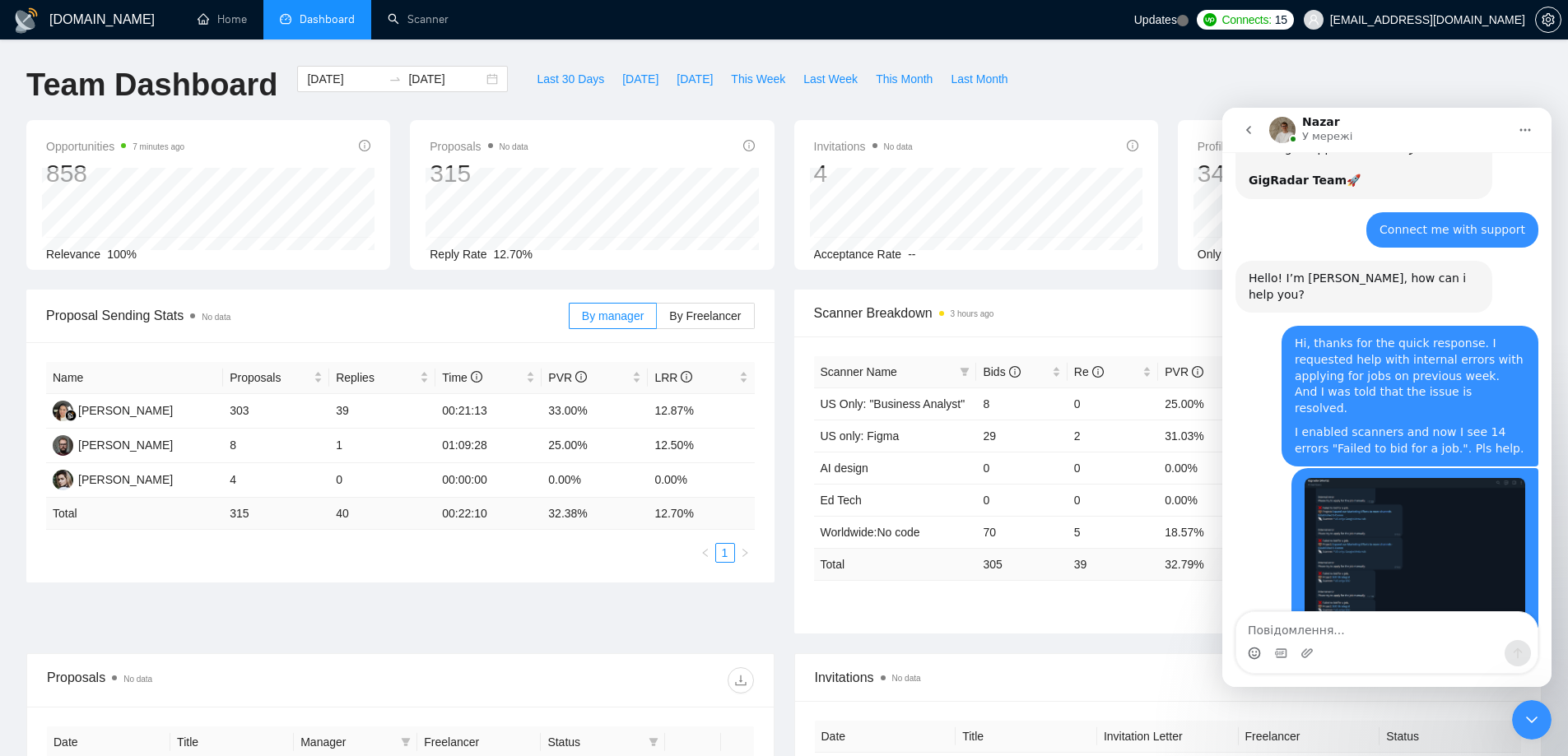
click at [1530, 711] on icon "Закрити програму для спілкування Intercom" at bounding box center [1532, 720] width 20 height 20
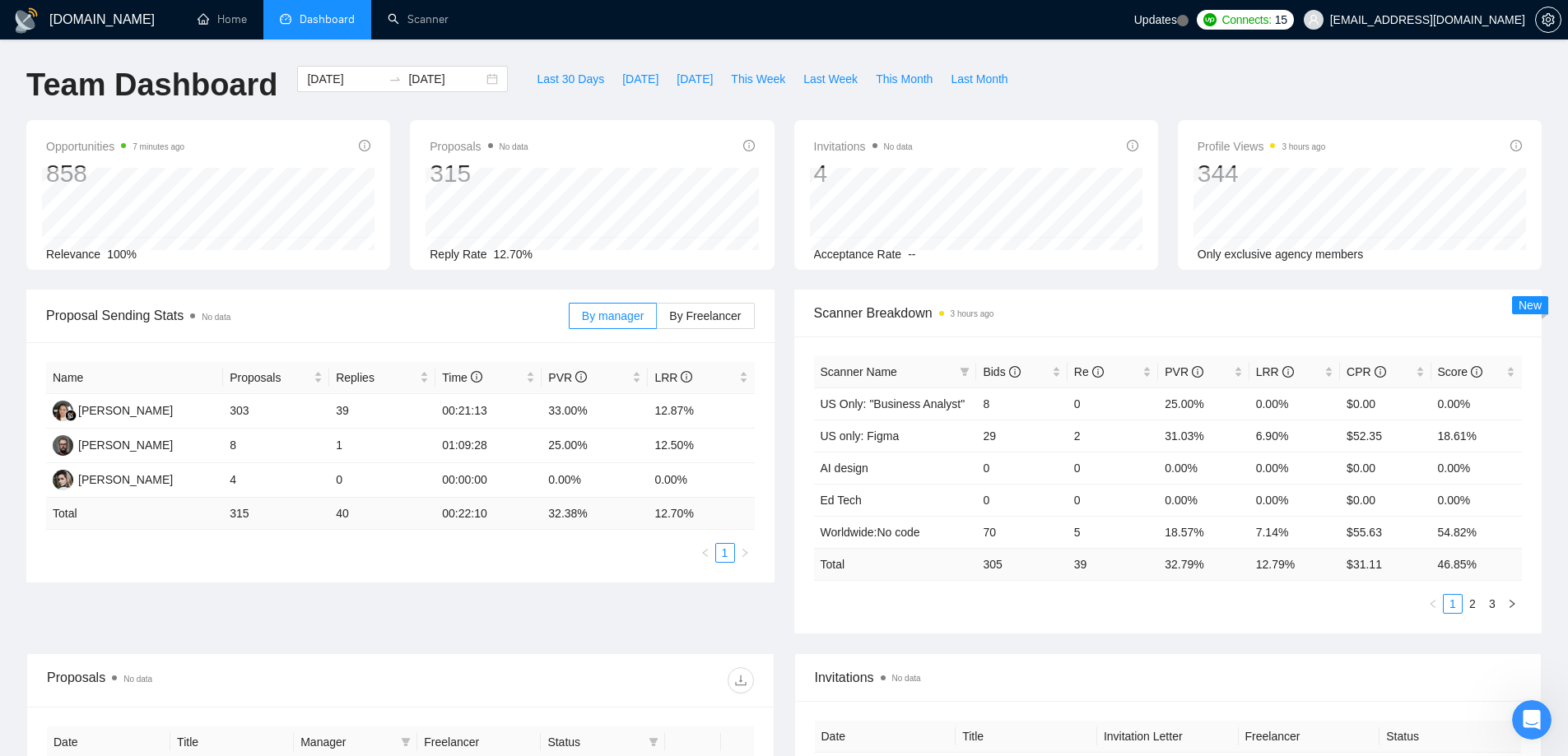
scroll to position [2945, 0]
click at [1047, 88] on div "Team Dashboard [DATE] [DATE] Last 30 Days [DATE] [DATE] This Week Last Week Thi…" at bounding box center [784, 93] width 1535 height 55
